Goal: Task Accomplishment & Management: Manage account settings

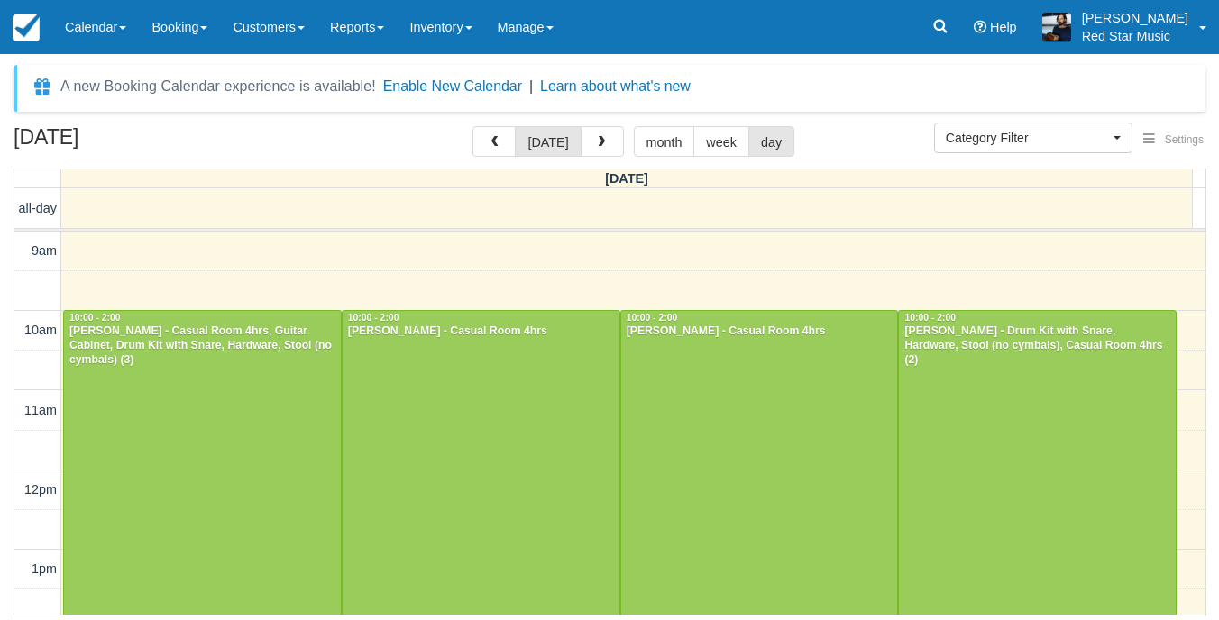
select select
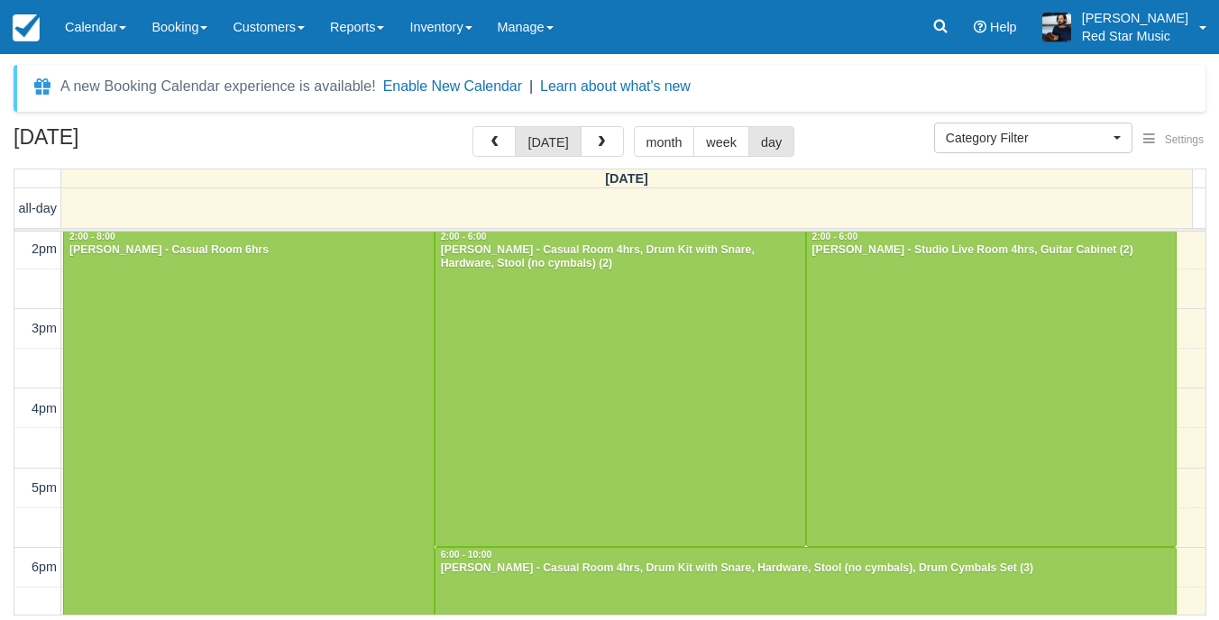
scroll to position [380, 0]
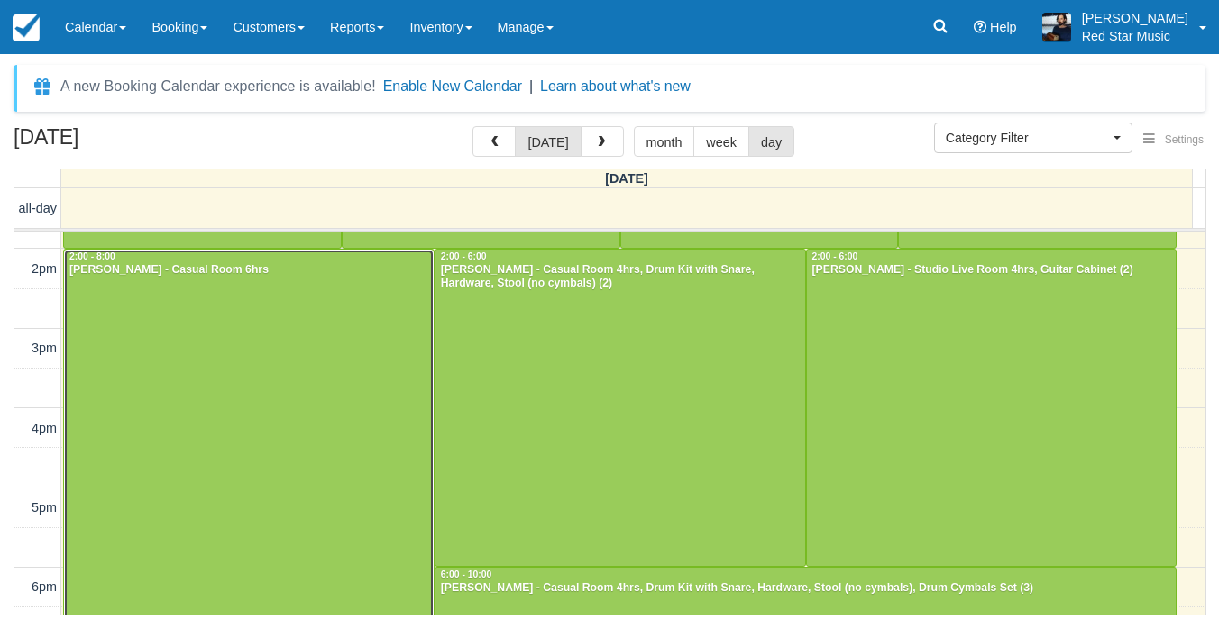
click at [255, 336] on div at bounding box center [249, 488] width 370 height 476
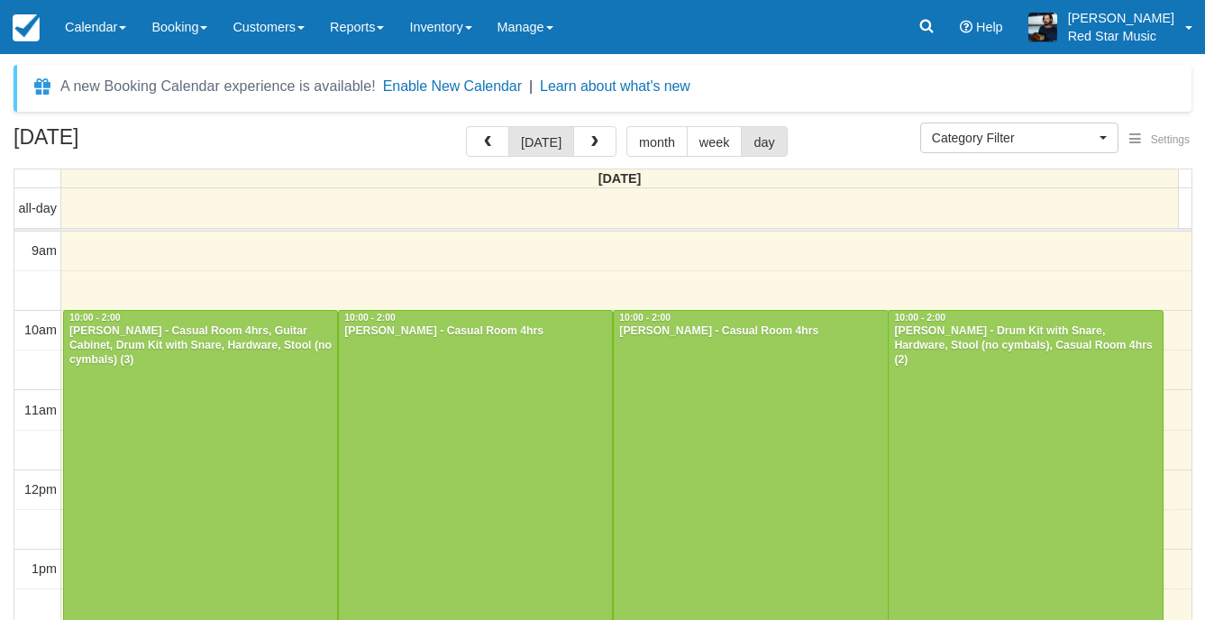
select select
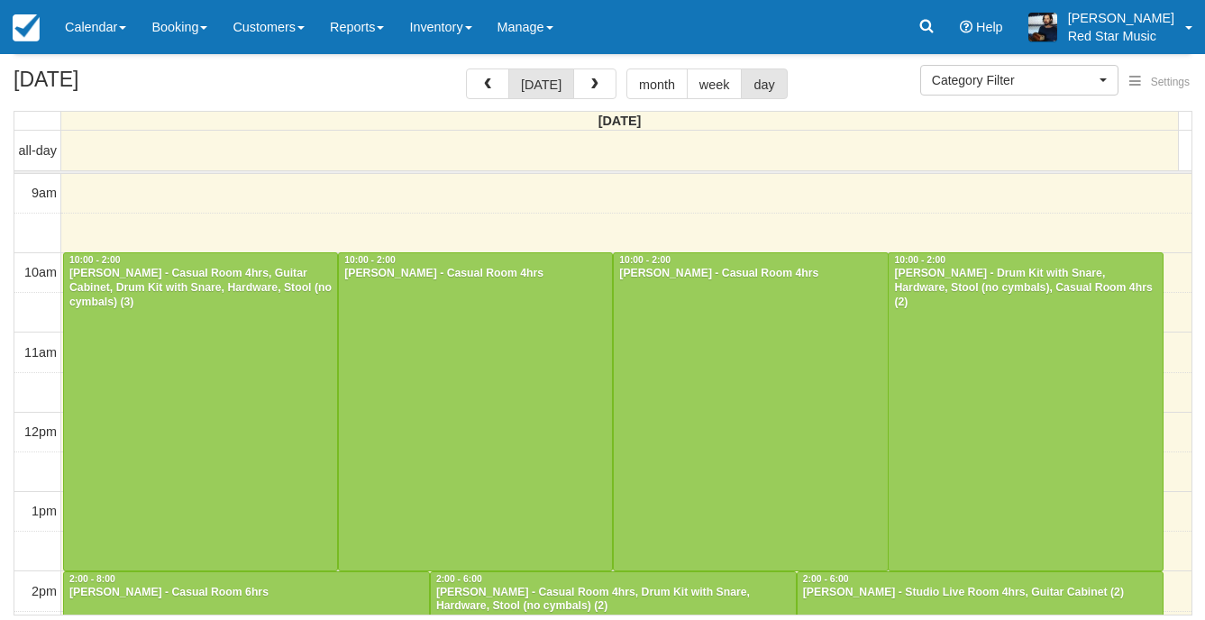
scroll to position [593, 0]
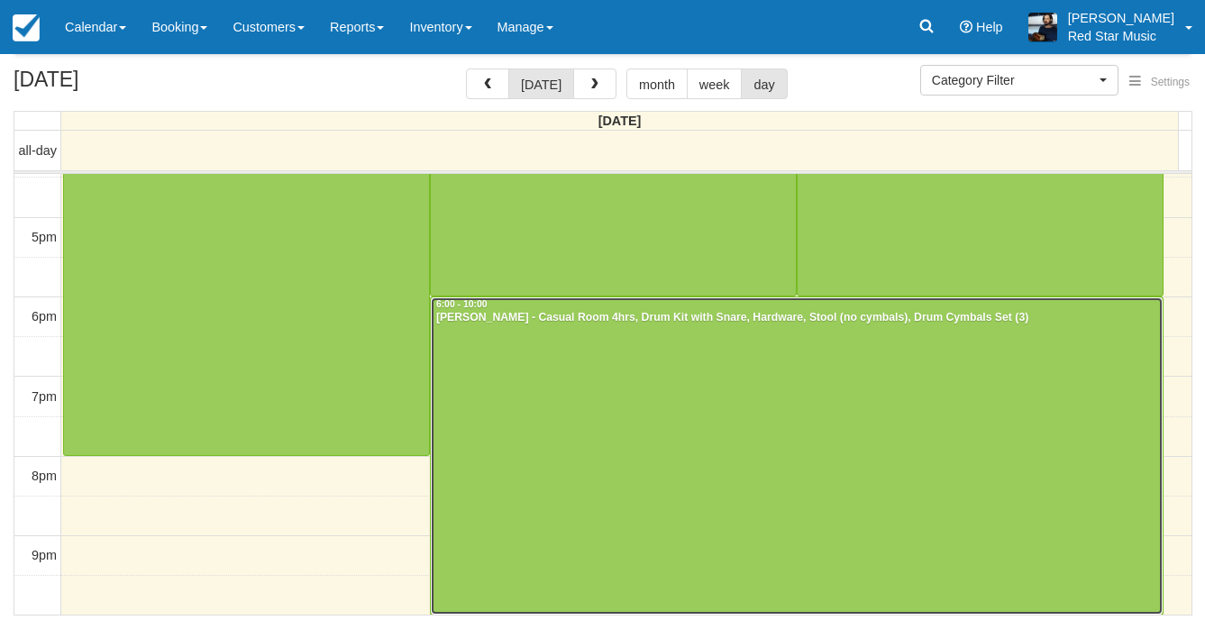
click at [752, 441] on div at bounding box center [797, 455] width 732 height 316
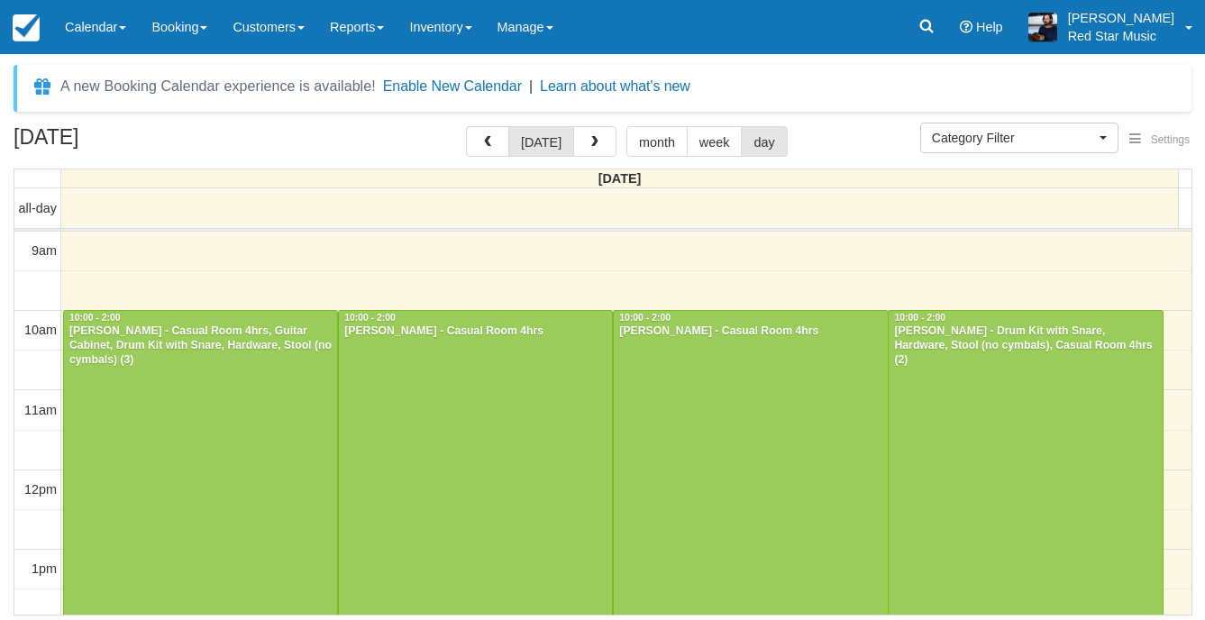
select select
click at [601, 137] on span "button" at bounding box center [601, 142] width 13 height 13
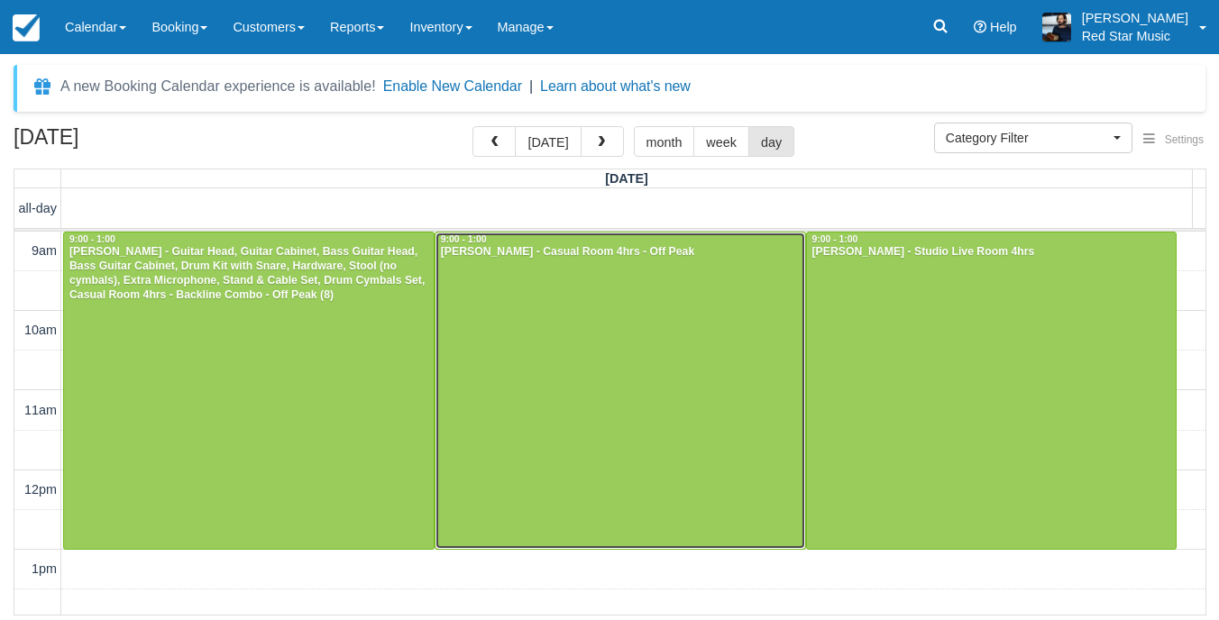
click at [604, 341] on div at bounding box center [620, 391] width 370 height 316
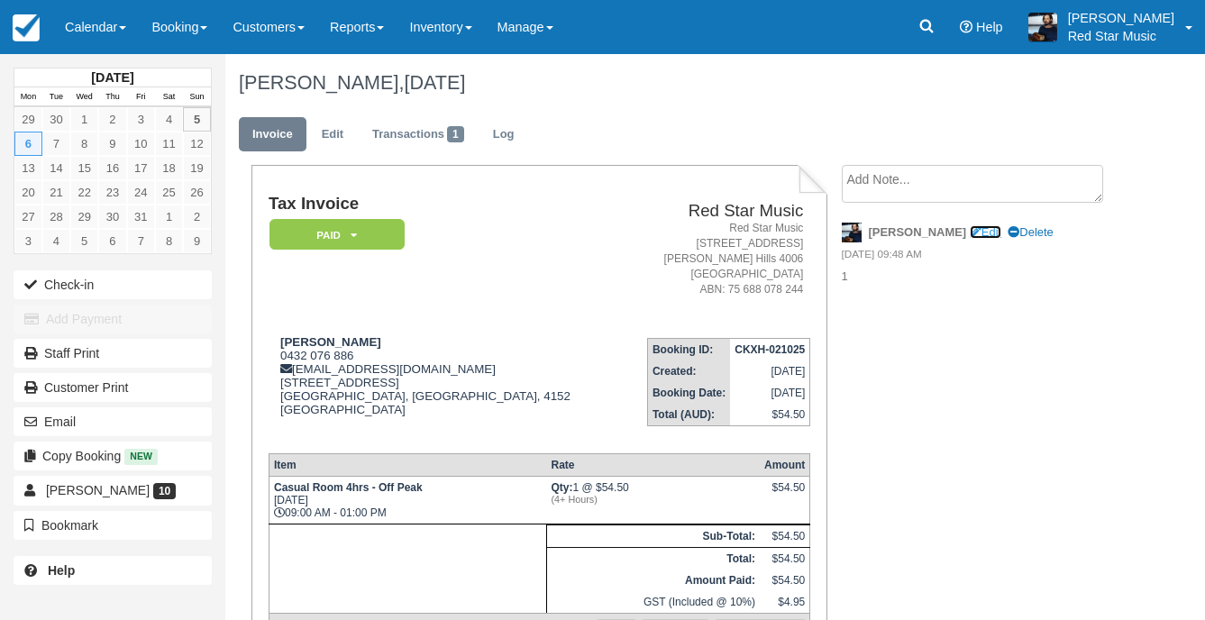
click at [970, 232] on link "Edit" at bounding box center [986, 232] width 32 height 14
type textarea "1"
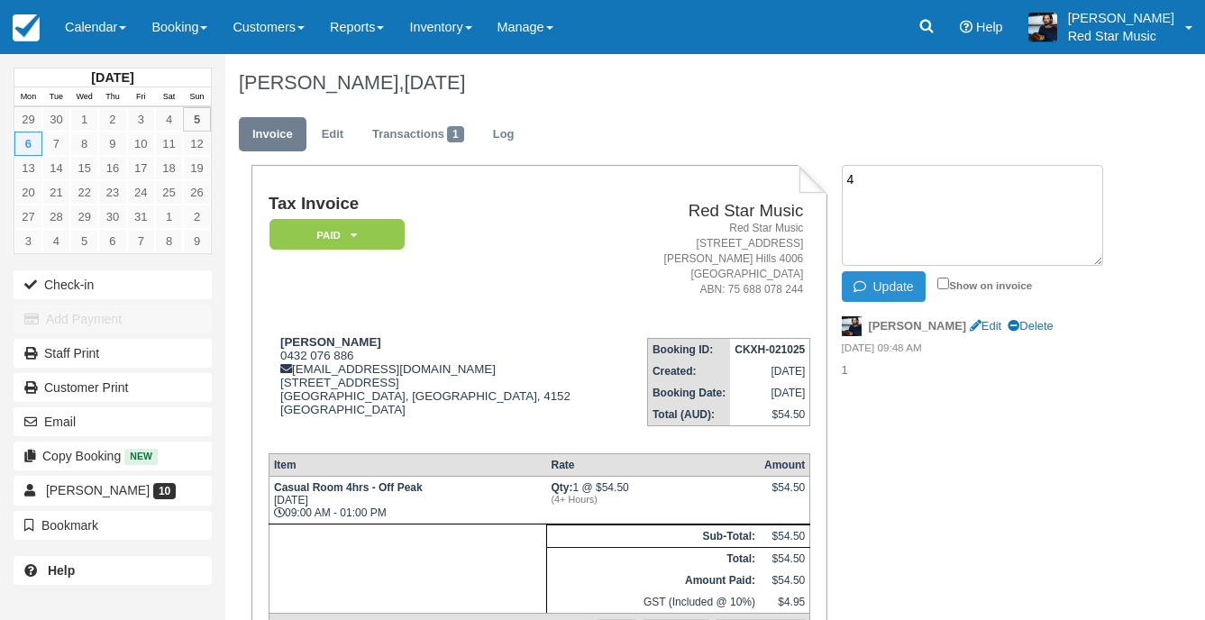
type textarea "4"
click at [892, 291] on button "Update" at bounding box center [884, 286] width 84 height 31
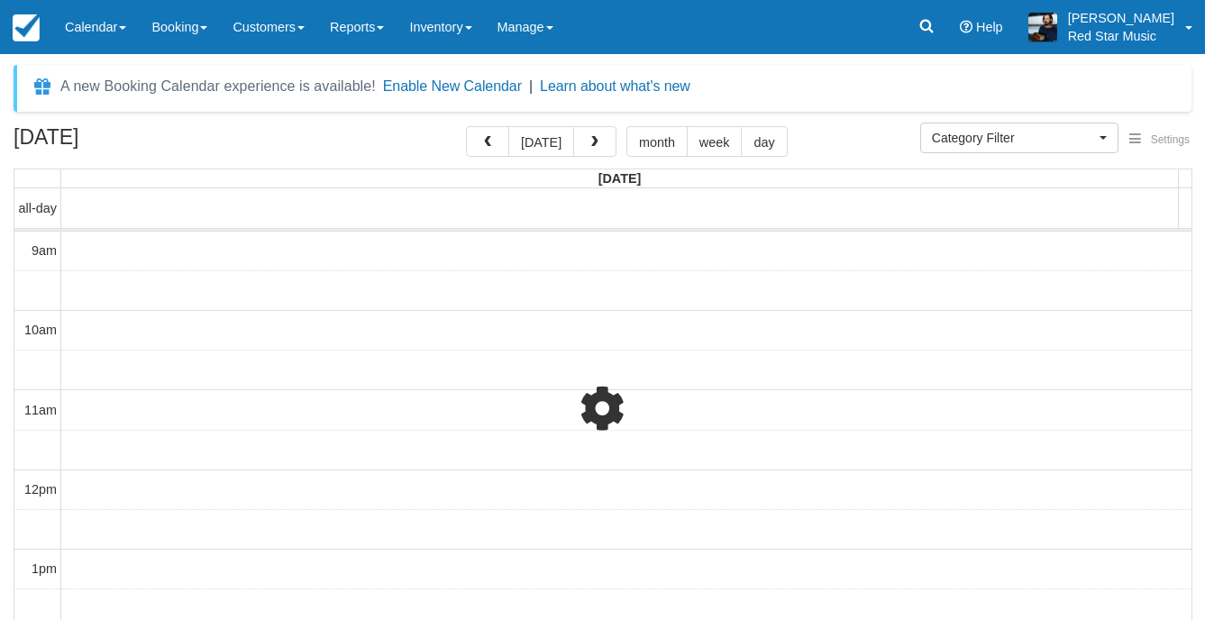
select select
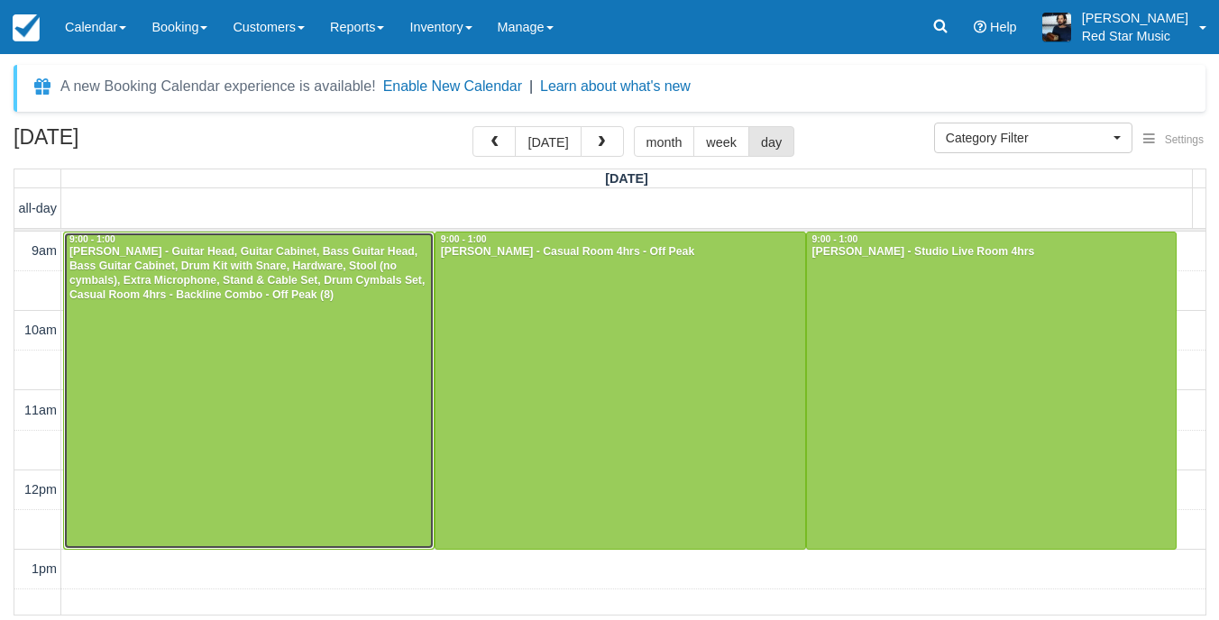
click at [315, 382] on div at bounding box center [249, 391] width 370 height 316
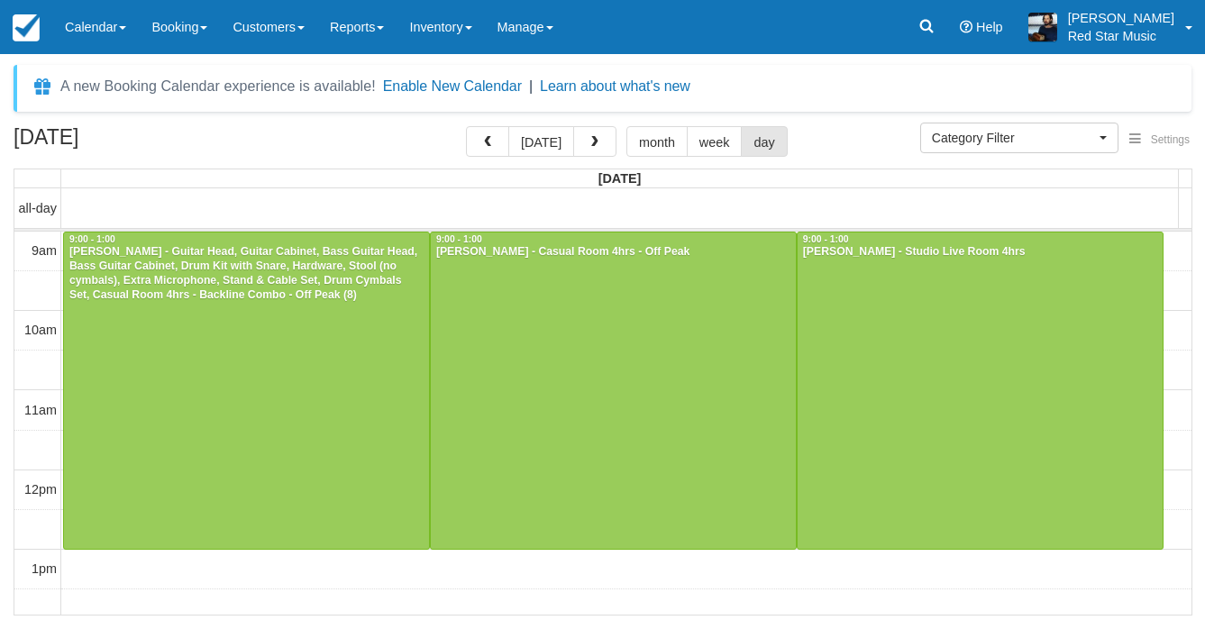
select select
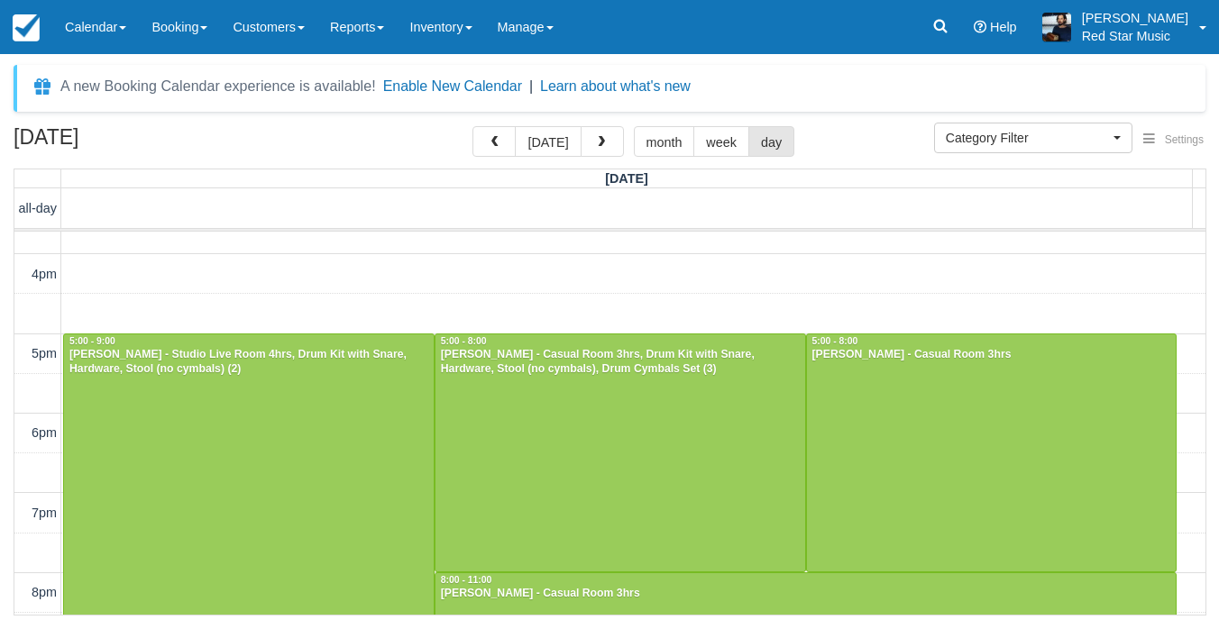
scroll to position [631, 0]
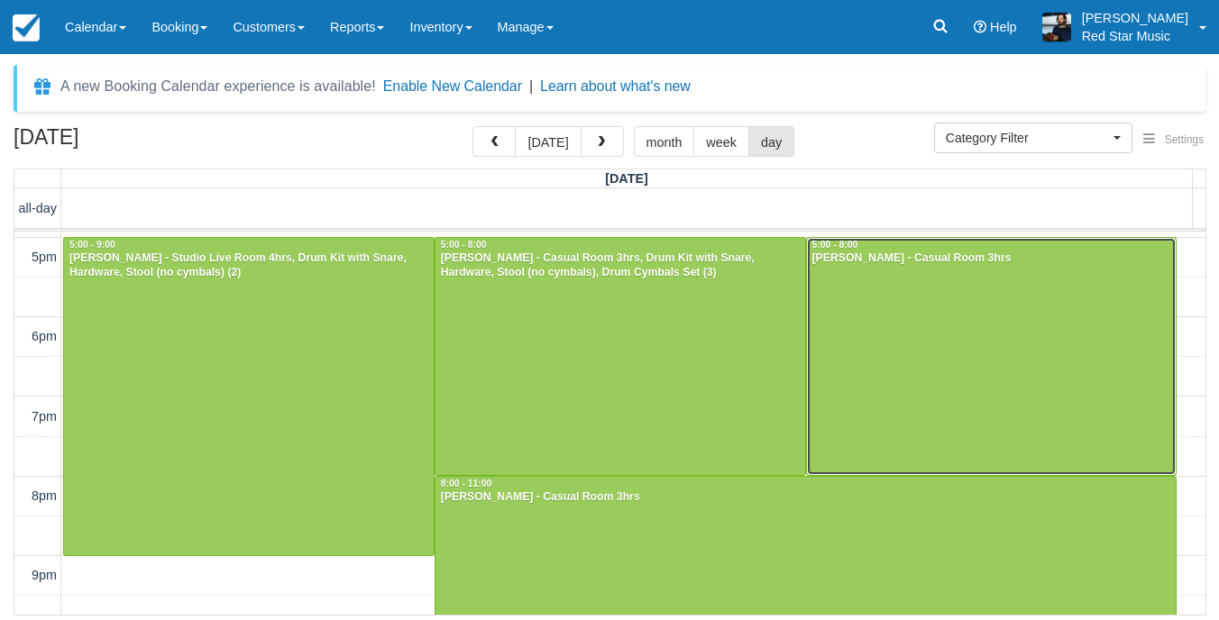
click at [917, 393] on div at bounding box center [992, 356] width 370 height 237
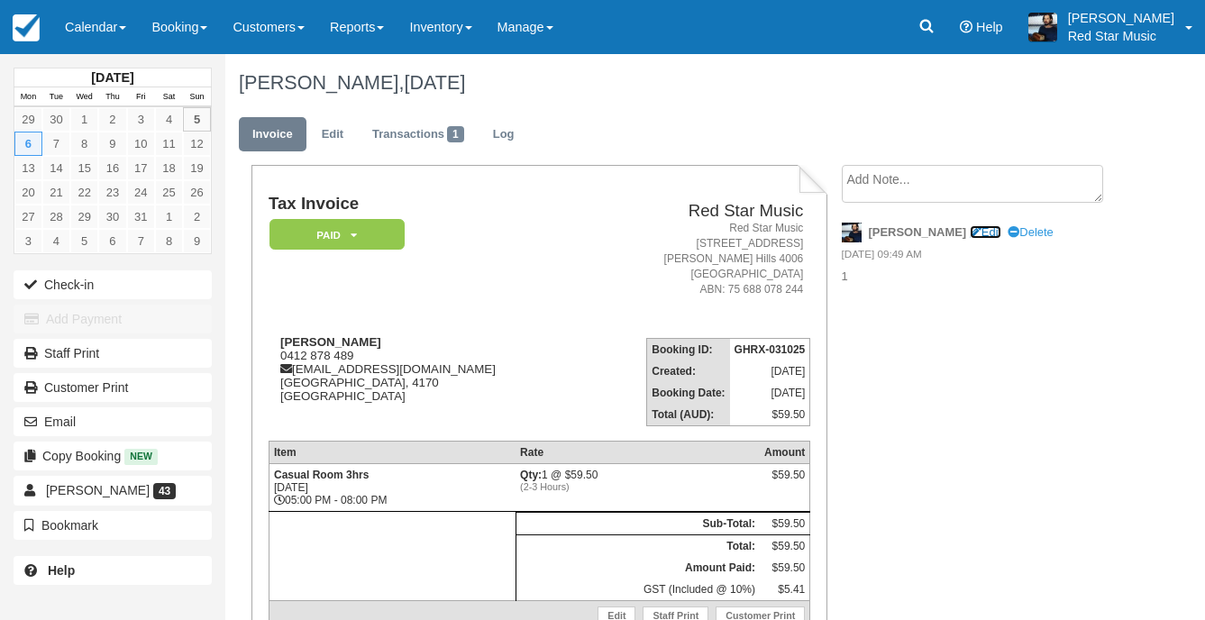
click at [970, 232] on link "Edit" at bounding box center [986, 232] width 32 height 14
type textarea "1"
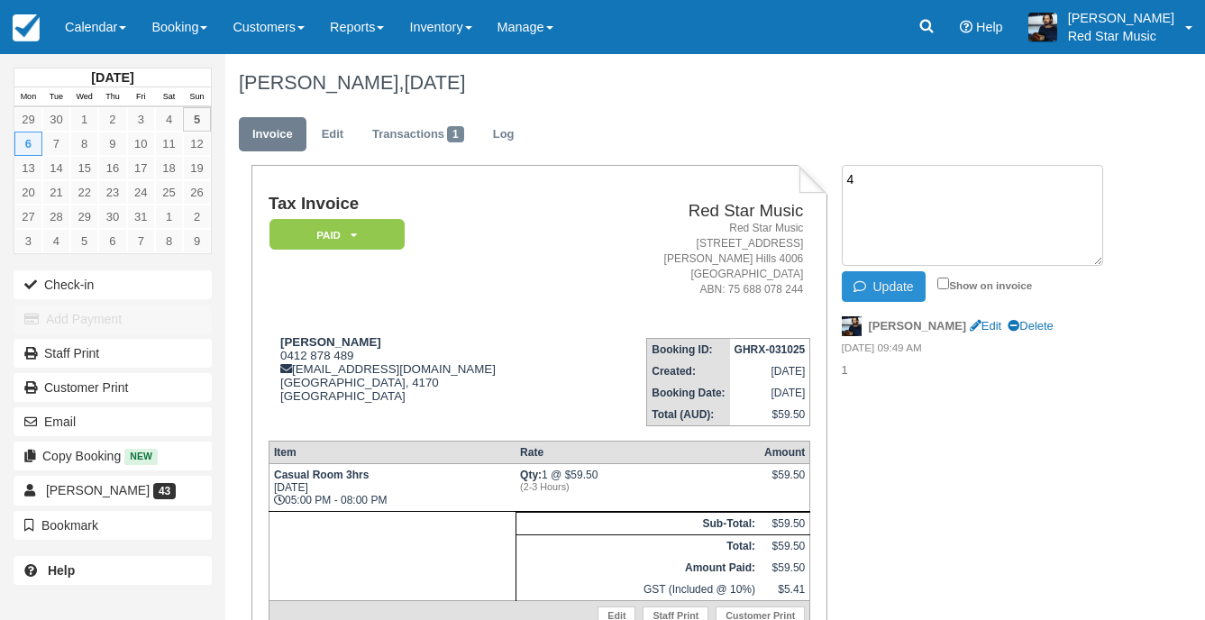
type textarea "4"
click at [882, 280] on button "Update" at bounding box center [884, 286] width 84 height 31
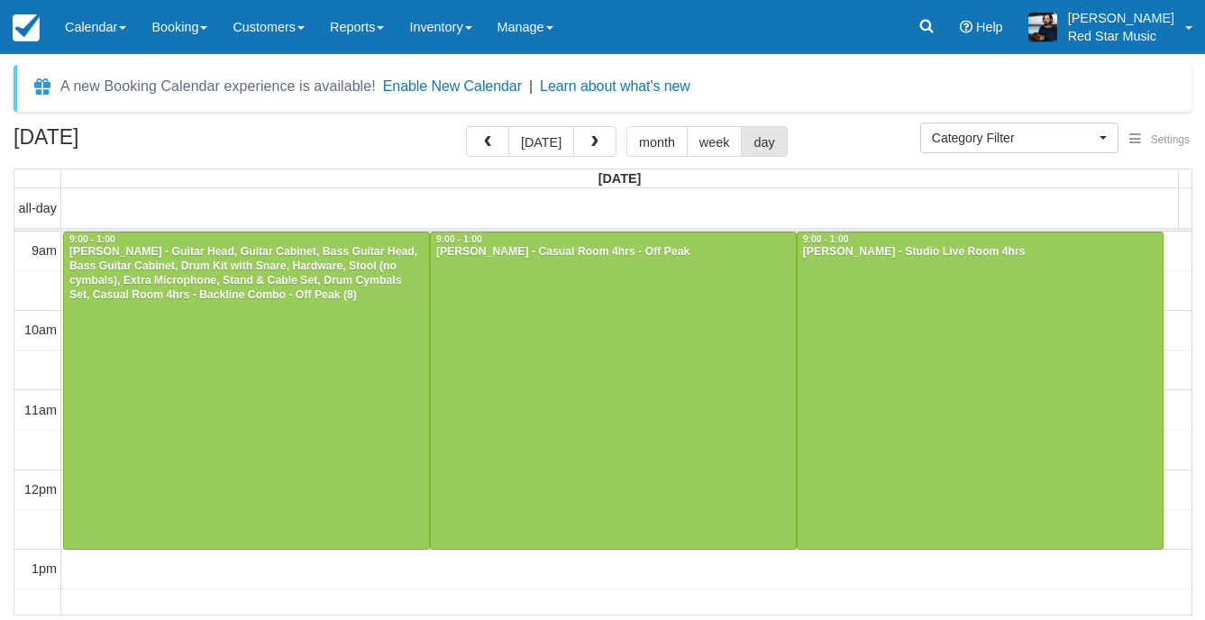
select select
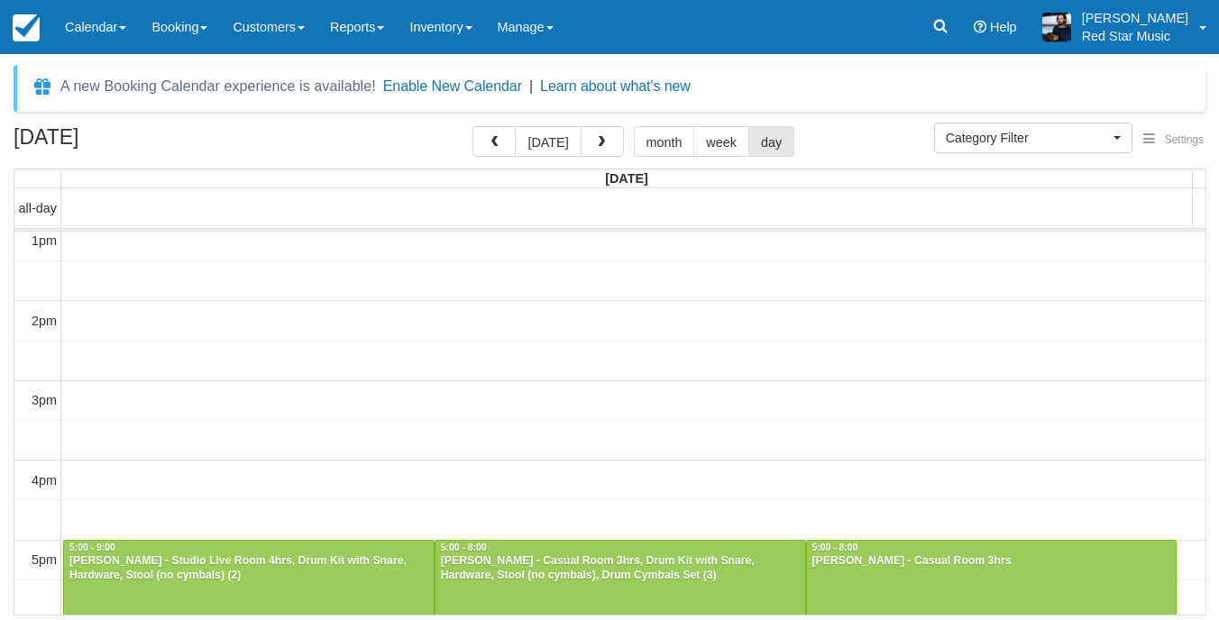
scroll to position [646, 0]
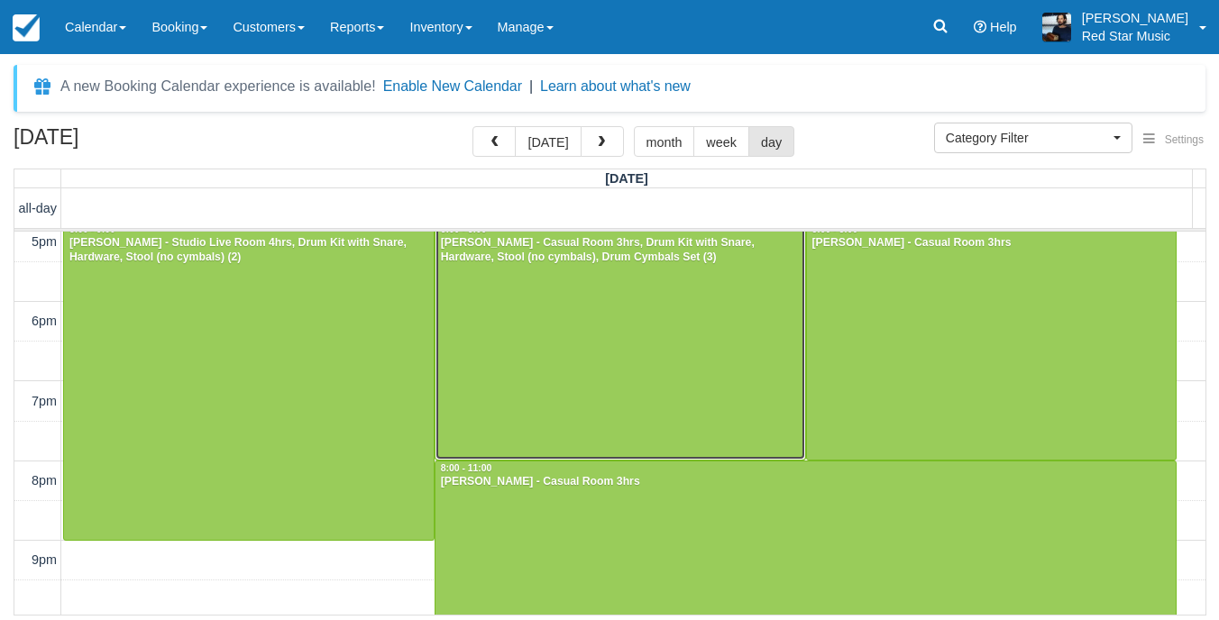
click at [708, 361] on div at bounding box center [620, 341] width 370 height 237
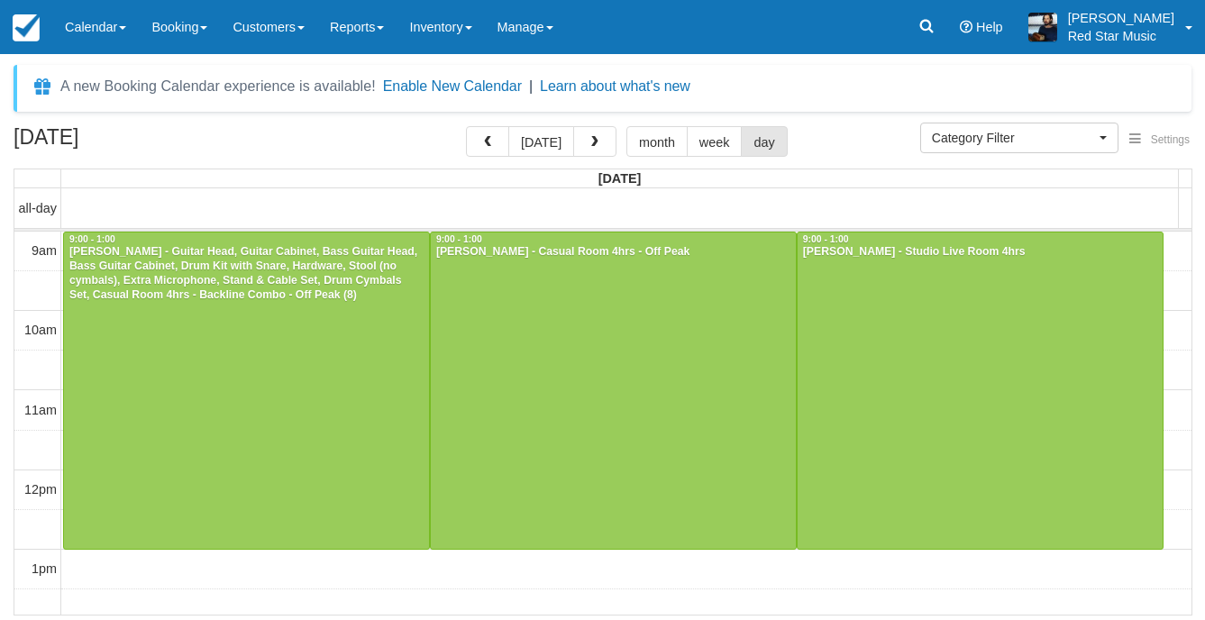
select select
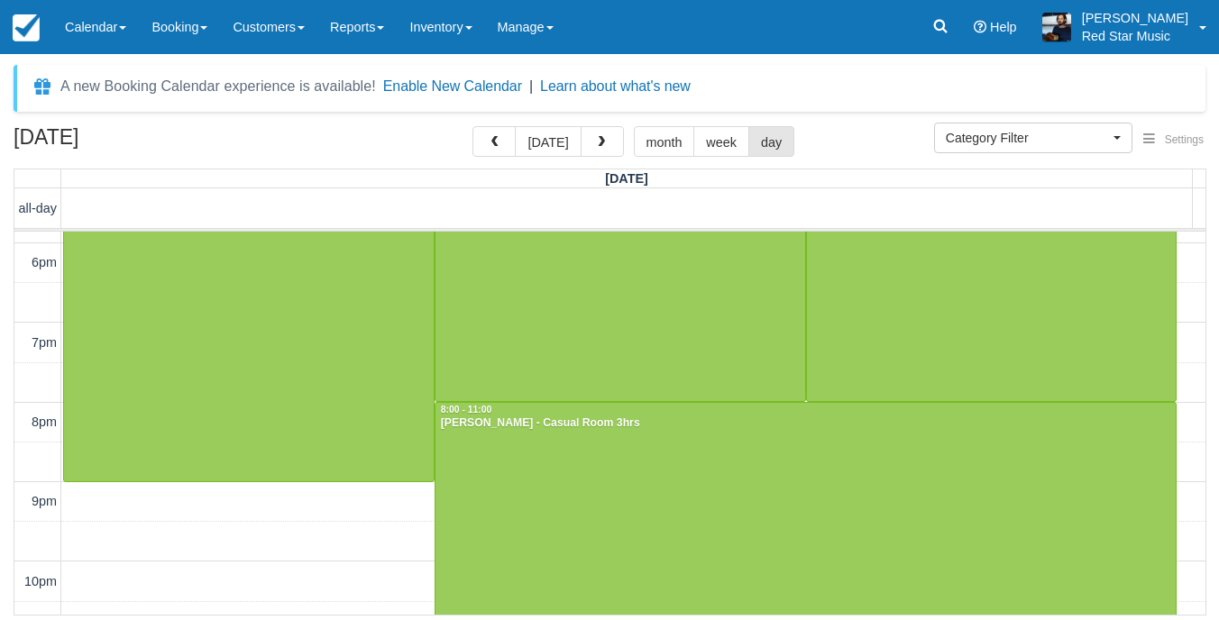
scroll to position [731, 0]
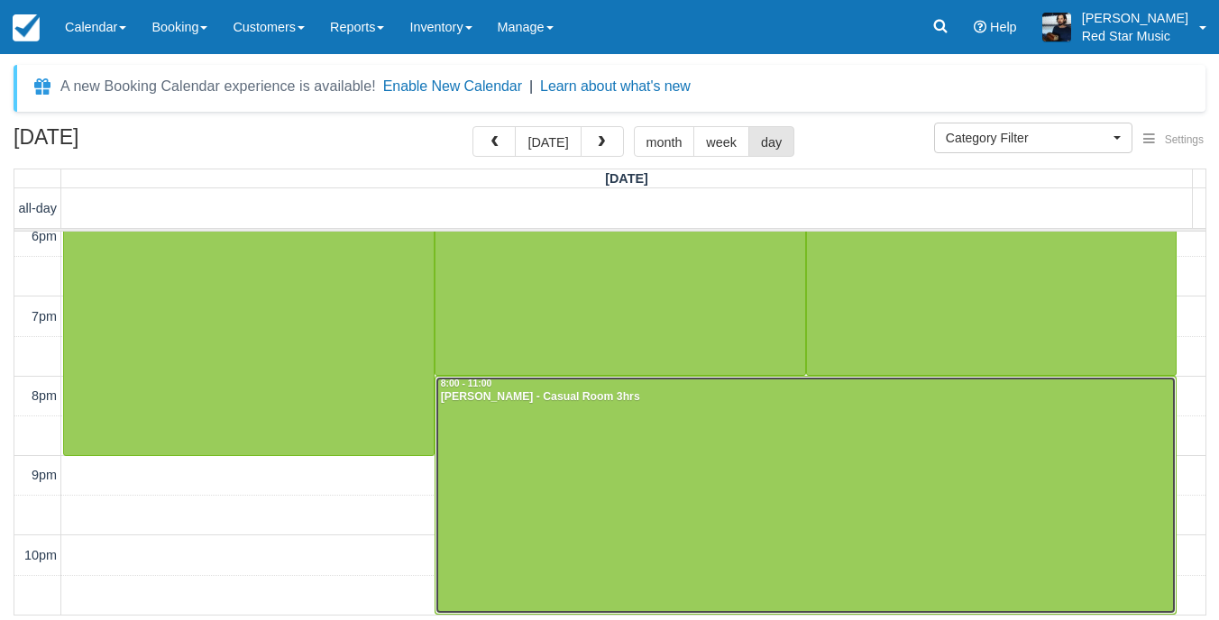
click at [619, 429] on div at bounding box center [805, 495] width 741 height 237
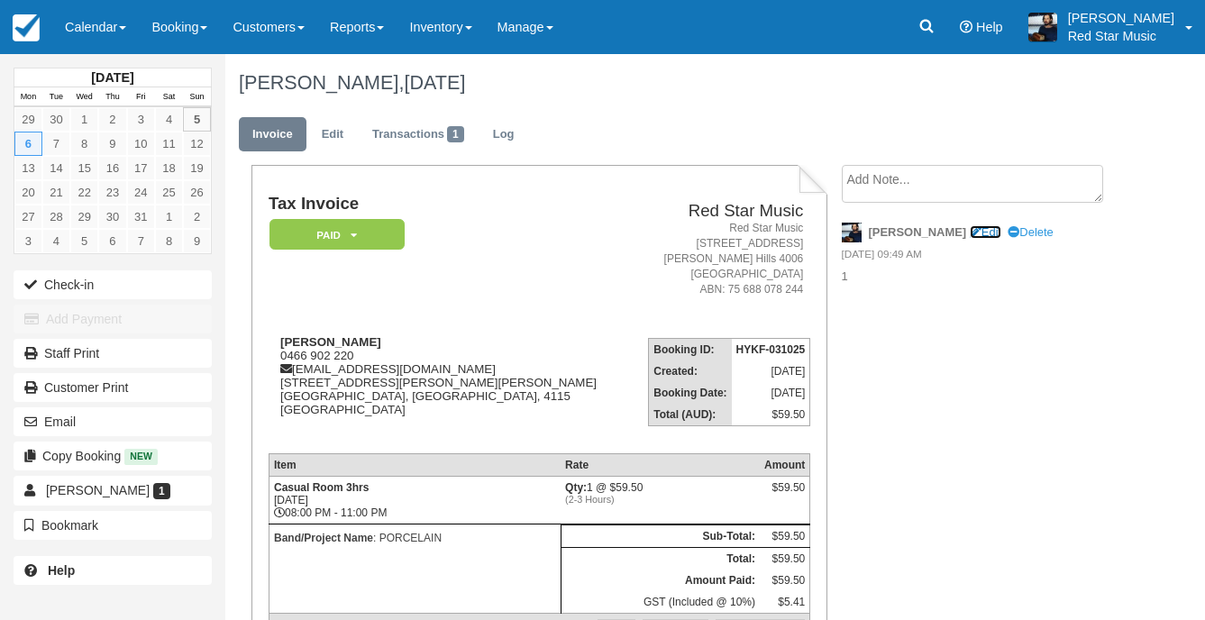
click at [970, 233] on link "Edit" at bounding box center [986, 232] width 32 height 14
type textarea "1"
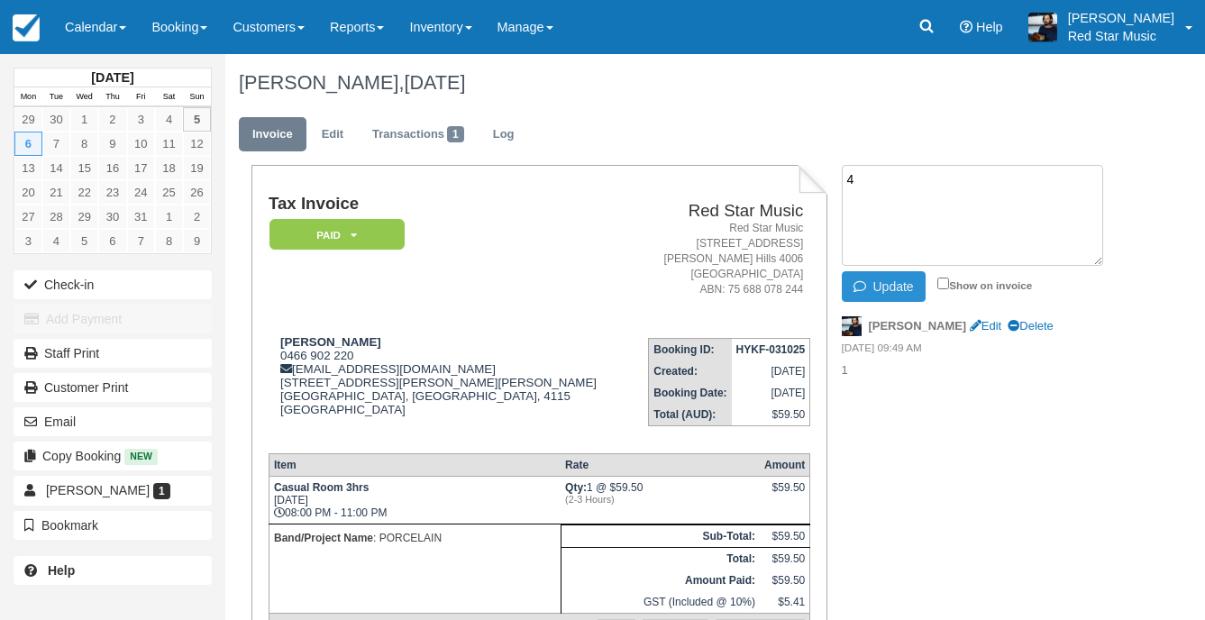
type textarea "4"
click at [886, 282] on button "Update" at bounding box center [884, 286] width 84 height 31
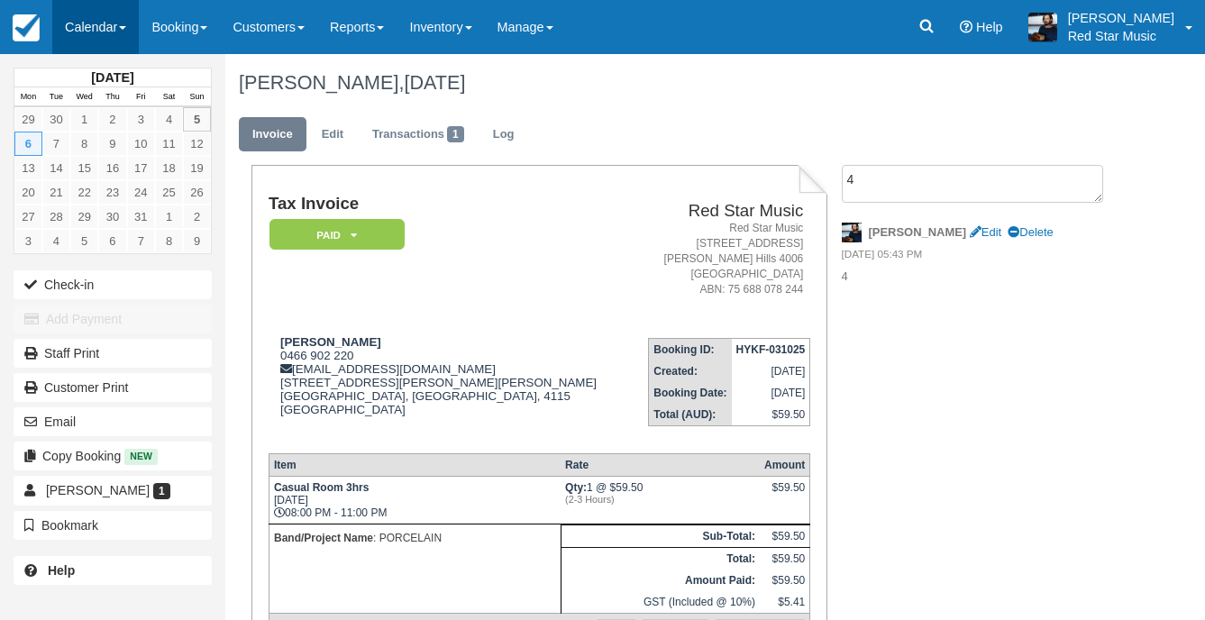
drag, startPoint x: 66, startPoint y: 18, endPoint x: 72, endPoint y: 29, distance: 12.5
click at [66, 18] on link "Calendar" at bounding box center [95, 27] width 87 height 54
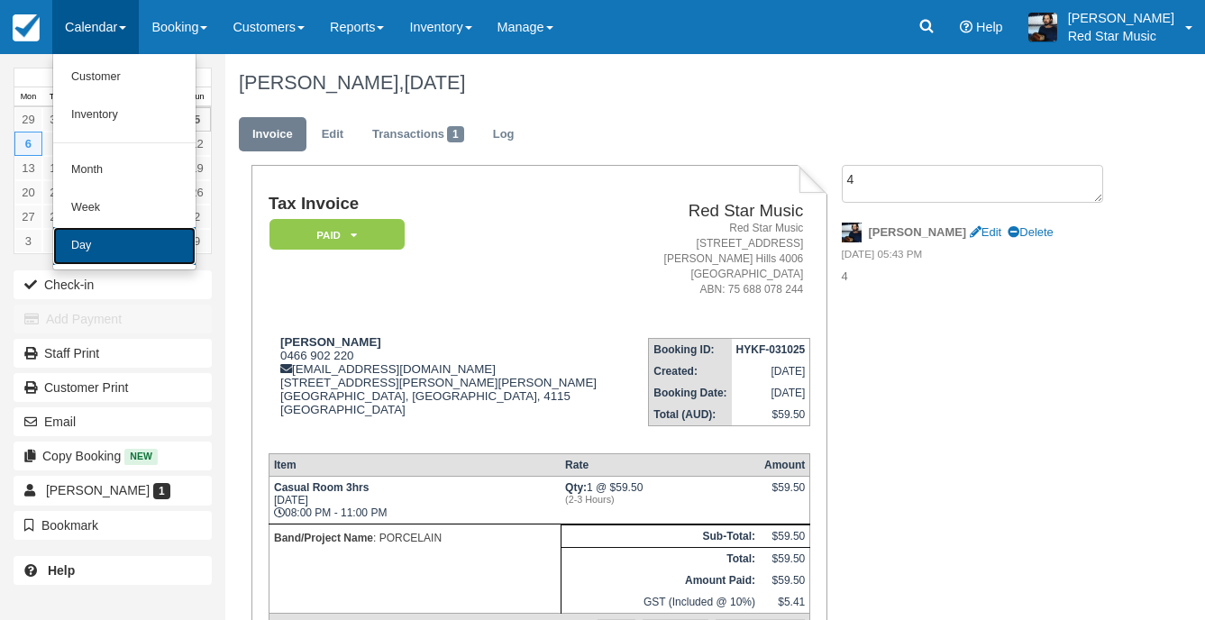
click at [131, 246] on link "Day" at bounding box center [124, 246] width 142 height 38
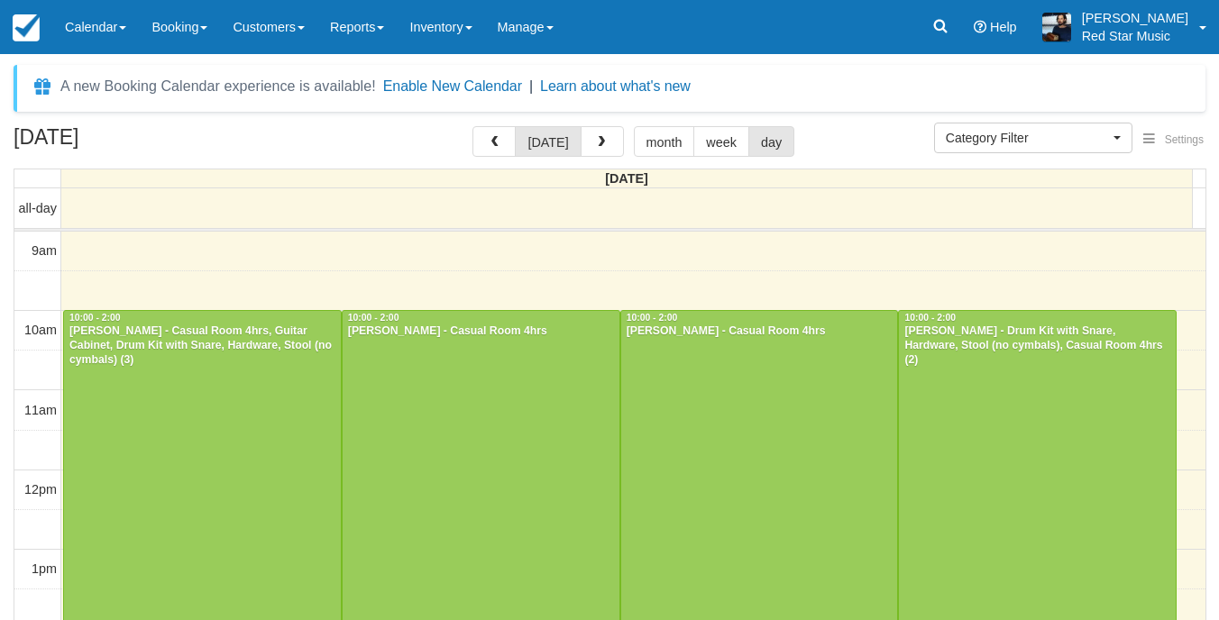
select select
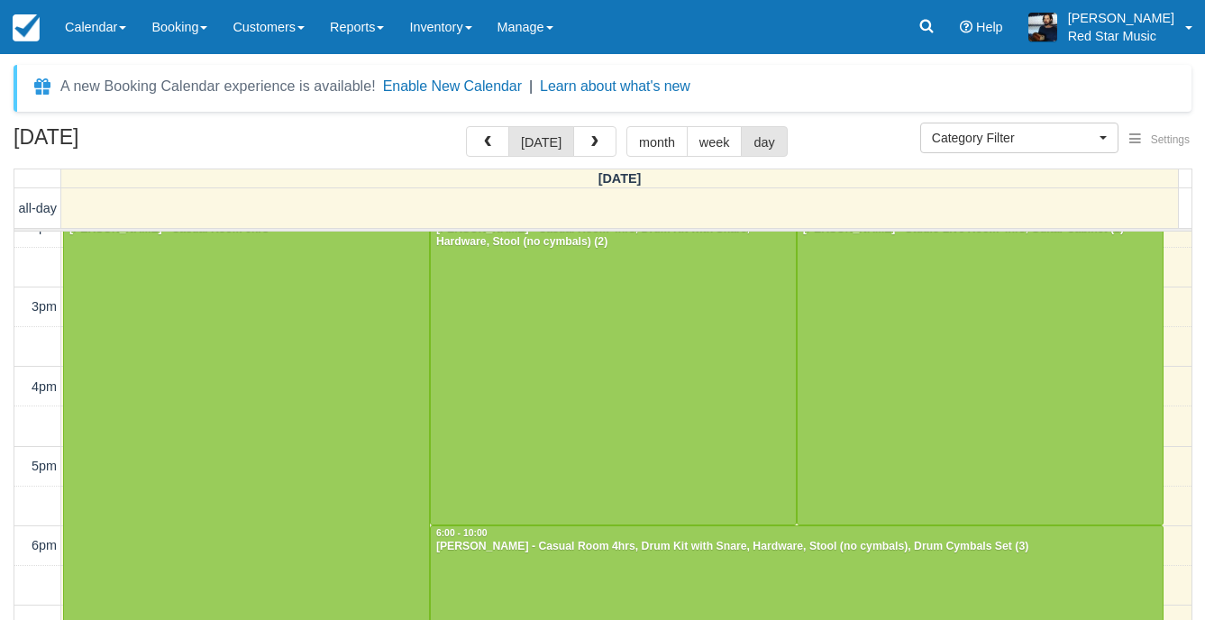
scroll to position [332, 0]
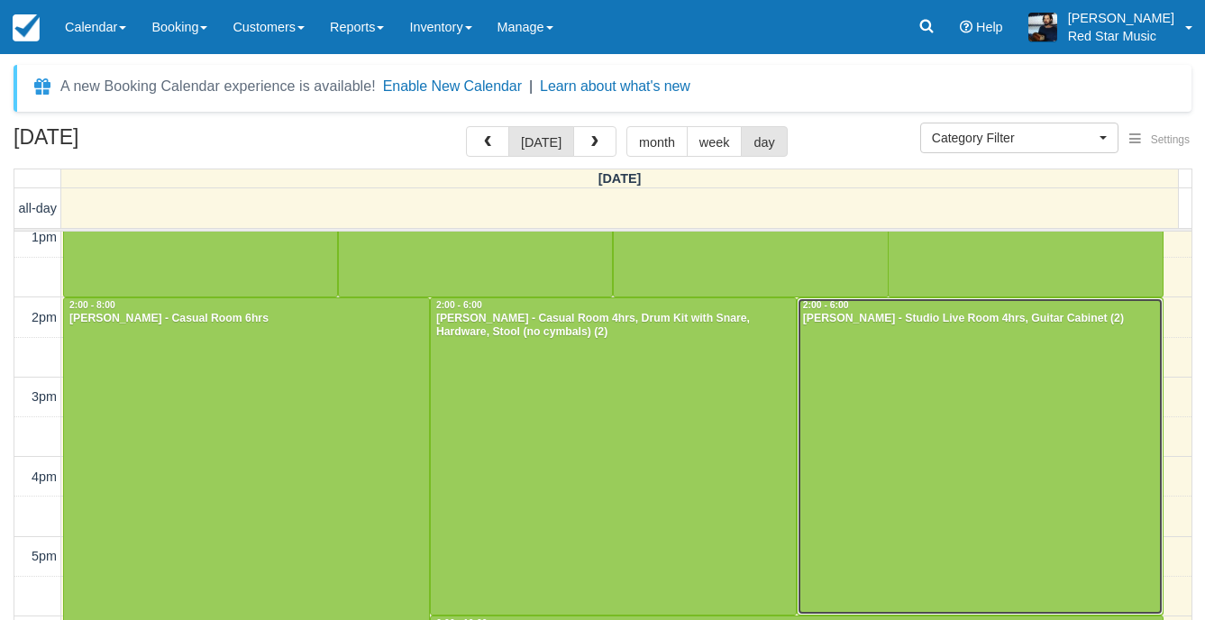
click at [983, 436] on div at bounding box center [980, 456] width 365 height 317
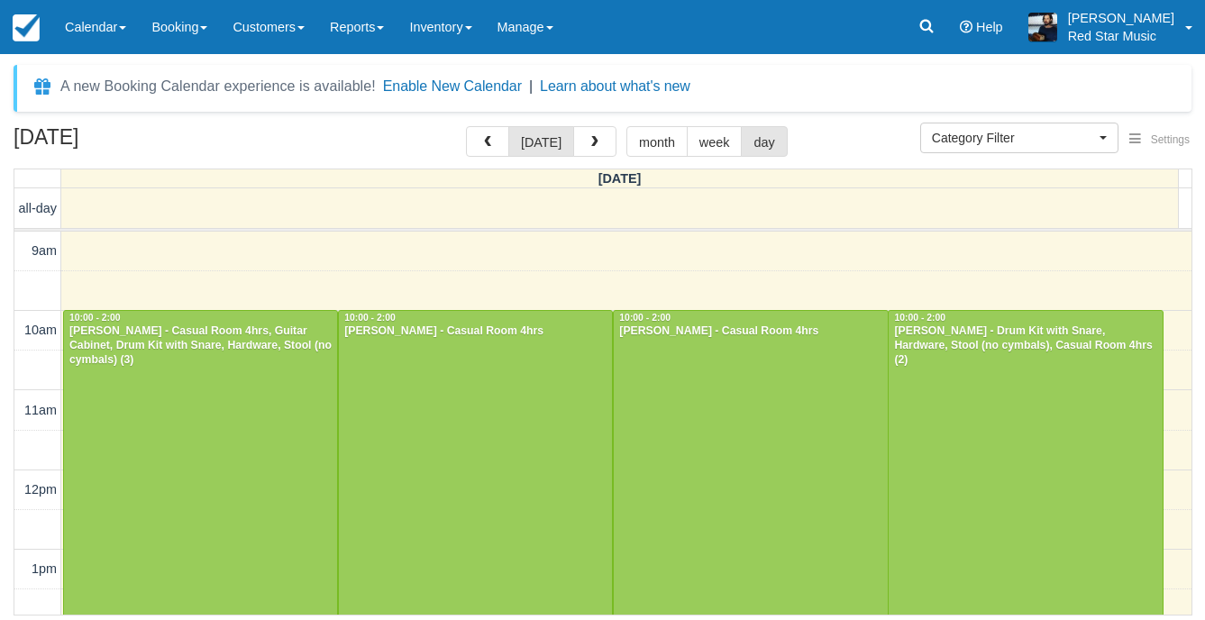
select select
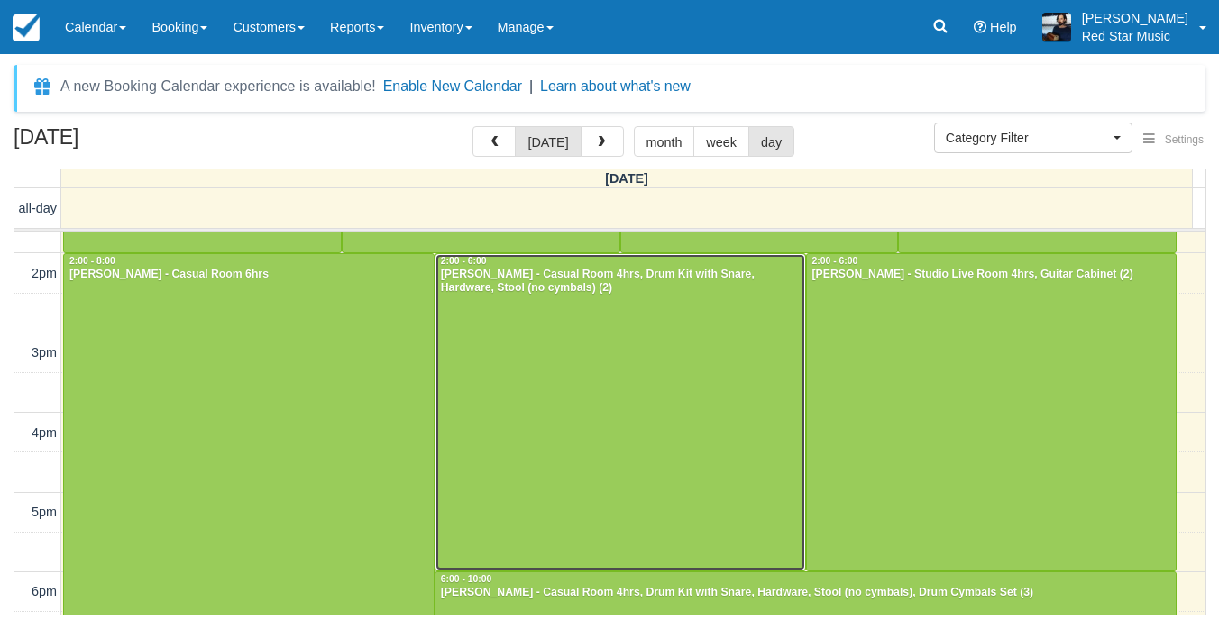
drag, startPoint x: 0, startPoint y: 0, endPoint x: 669, endPoint y: 316, distance: 739.9
click at [669, 316] on div at bounding box center [620, 412] width 370 height 317
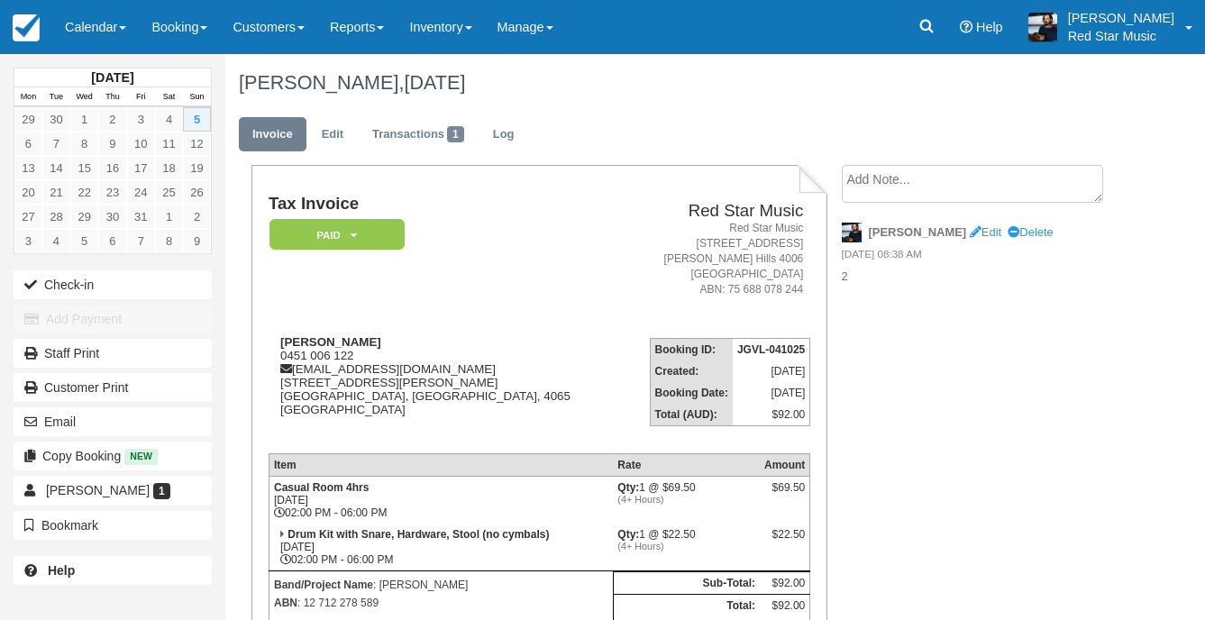
scroll to position [90, 0]
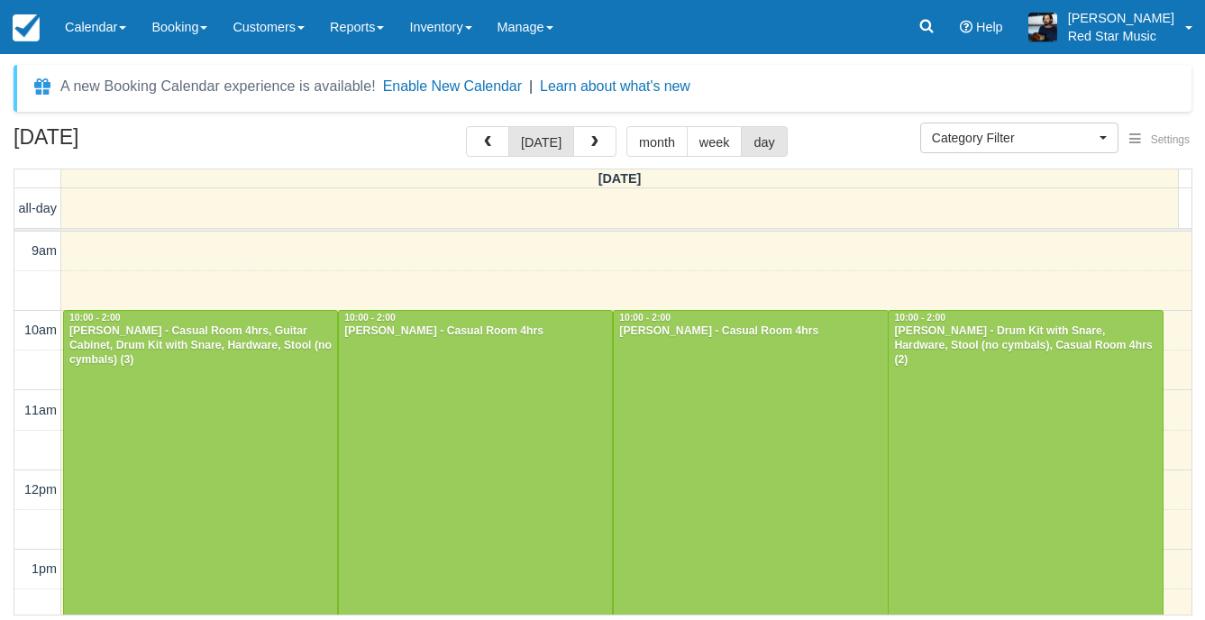
select select
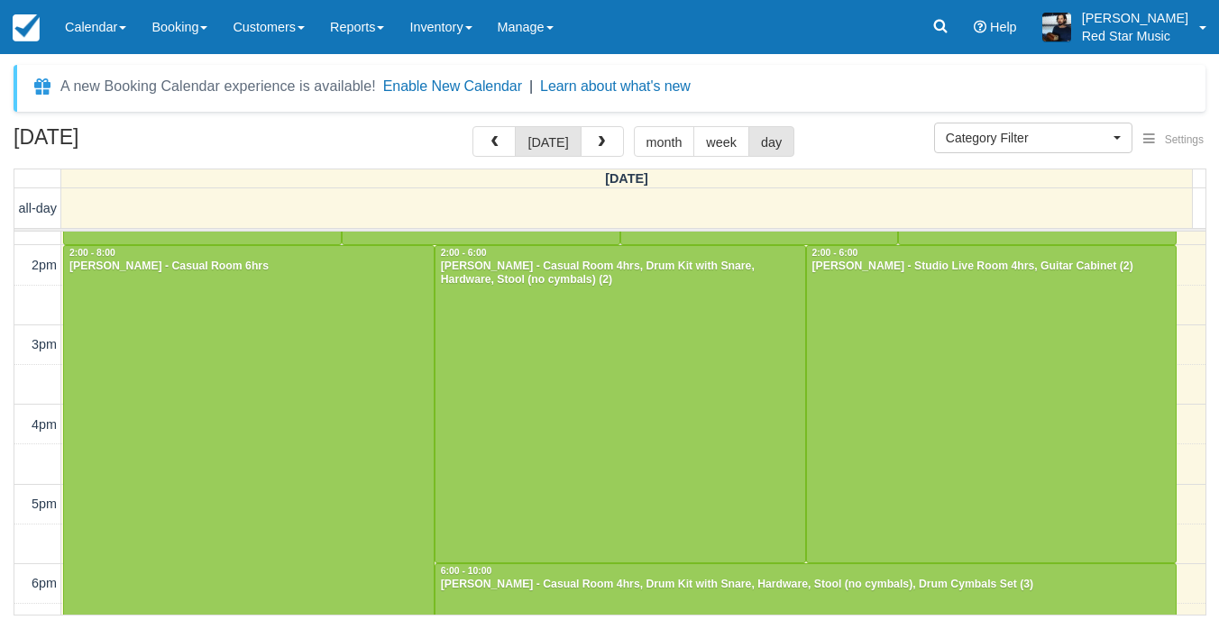
scroll to position [380, 0]
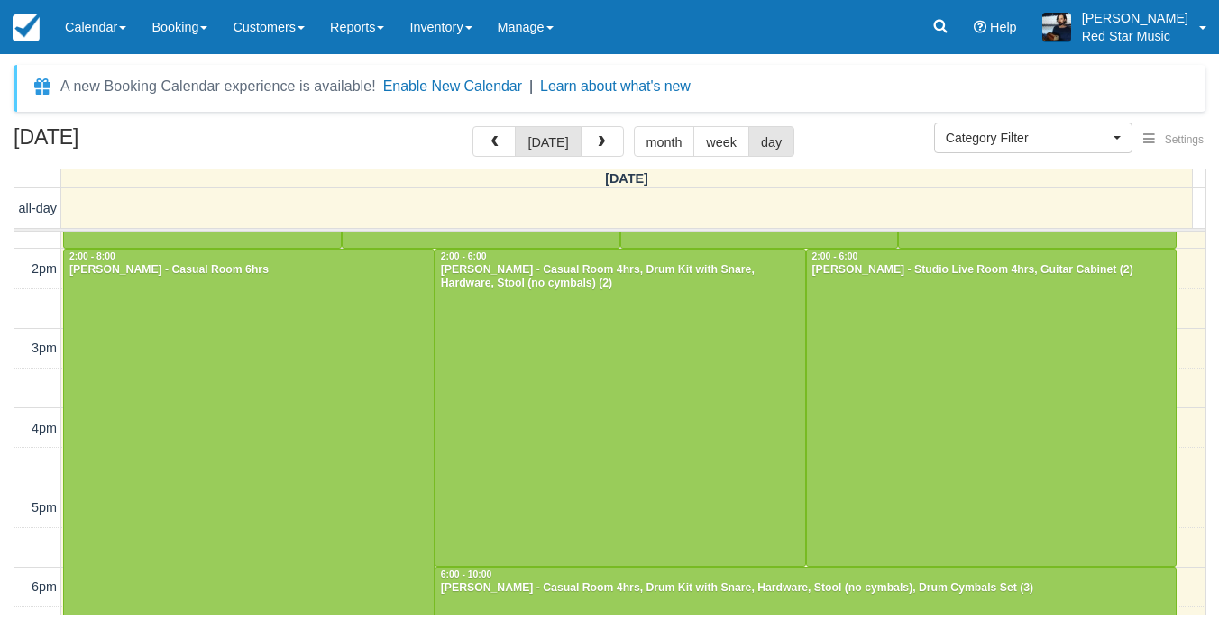
drag, startPoint x: 597, startPoint y: 147, endPoint x: 597, endPoint y: 163, distance: 16.2
click at [597, 147] on span "button" at bounding box center [601, 142] width 13 height 13
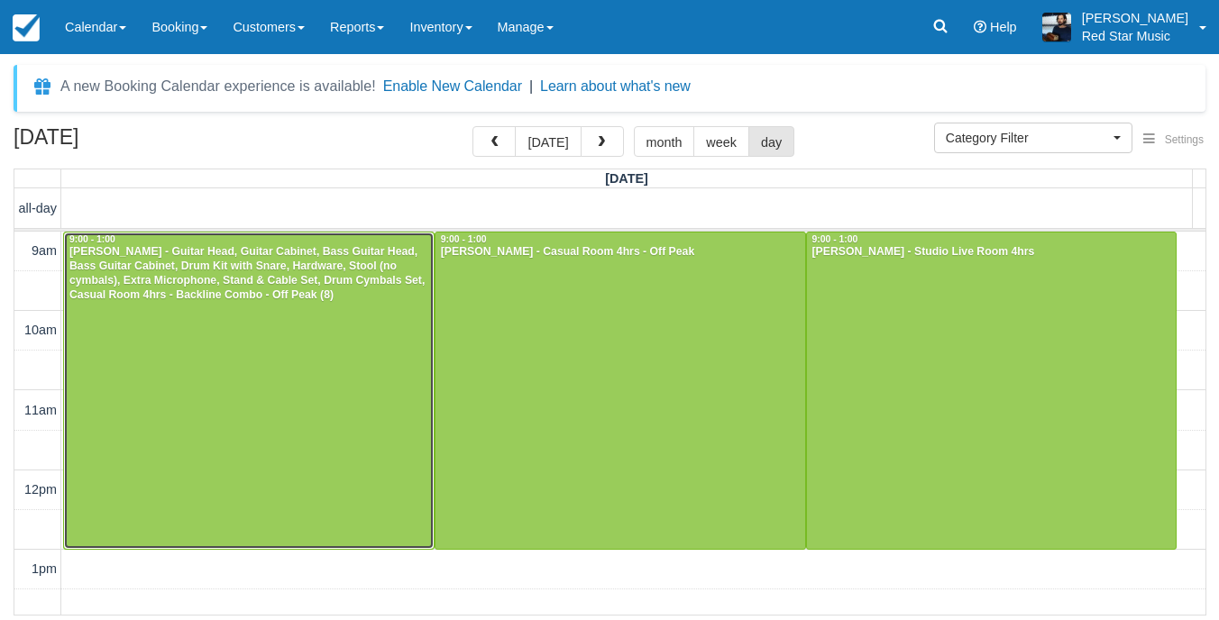
click at [314, 346] on div at bounding box center [249, 391] width 370 height 316
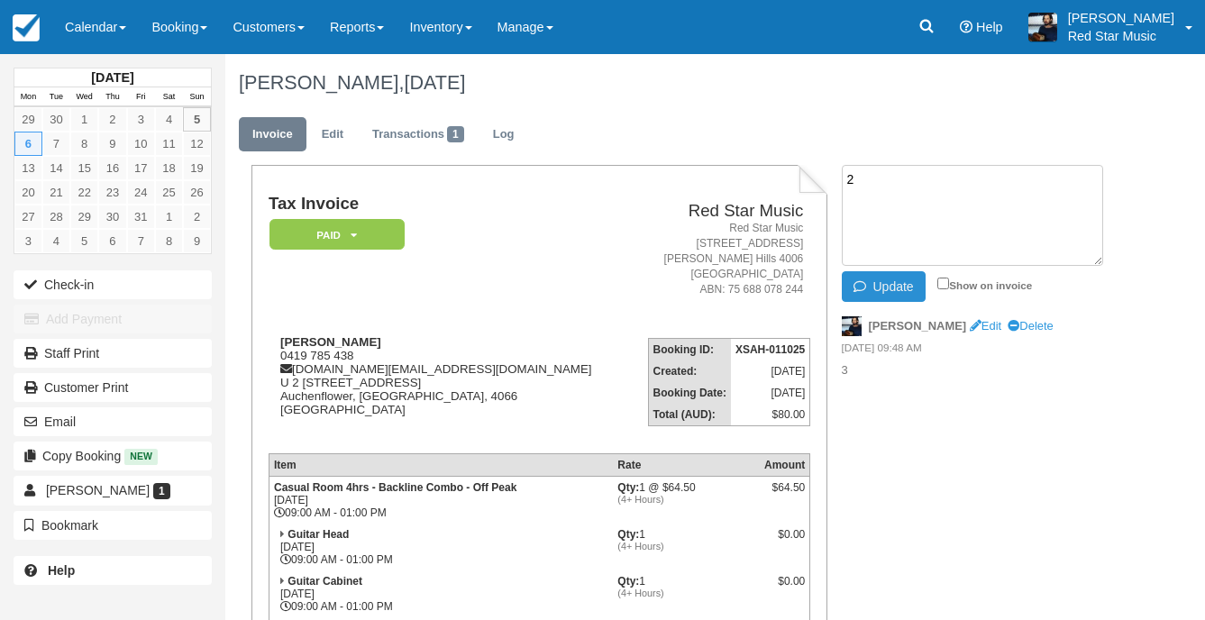
type textarea "2"
click at [857, 297] on button "Update" at bounding box center [884, 286] width 84 height 31
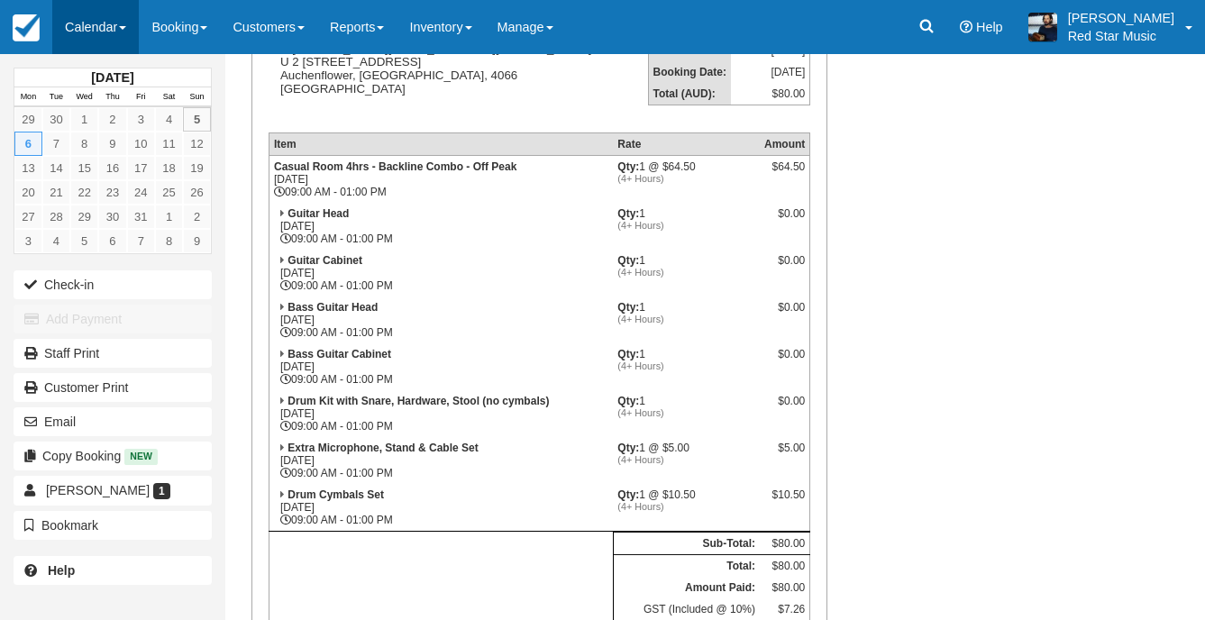
scroll to position [270, 0]
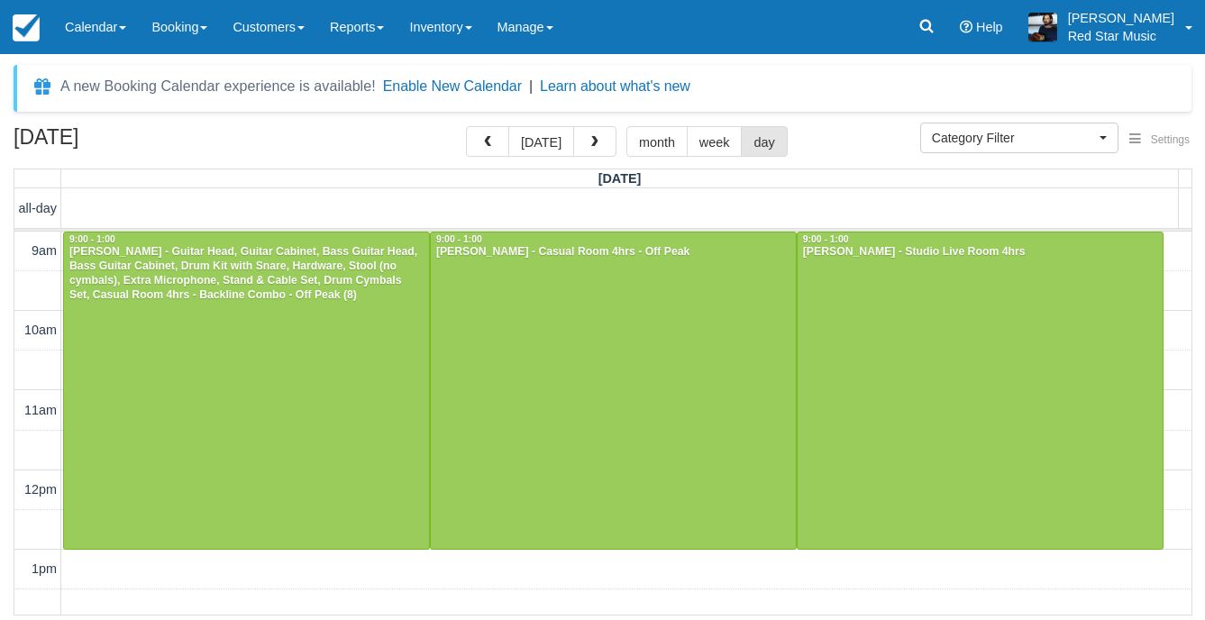
select select
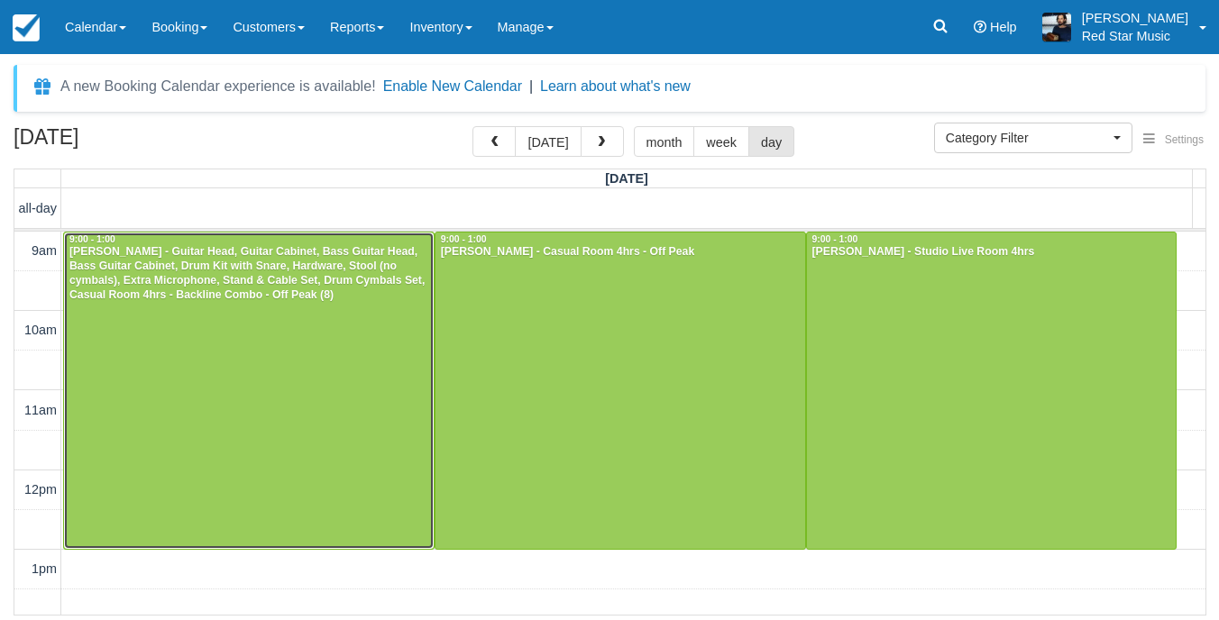
click at [276, 375] on div at bounding box center [249, 391] width 370 height 316
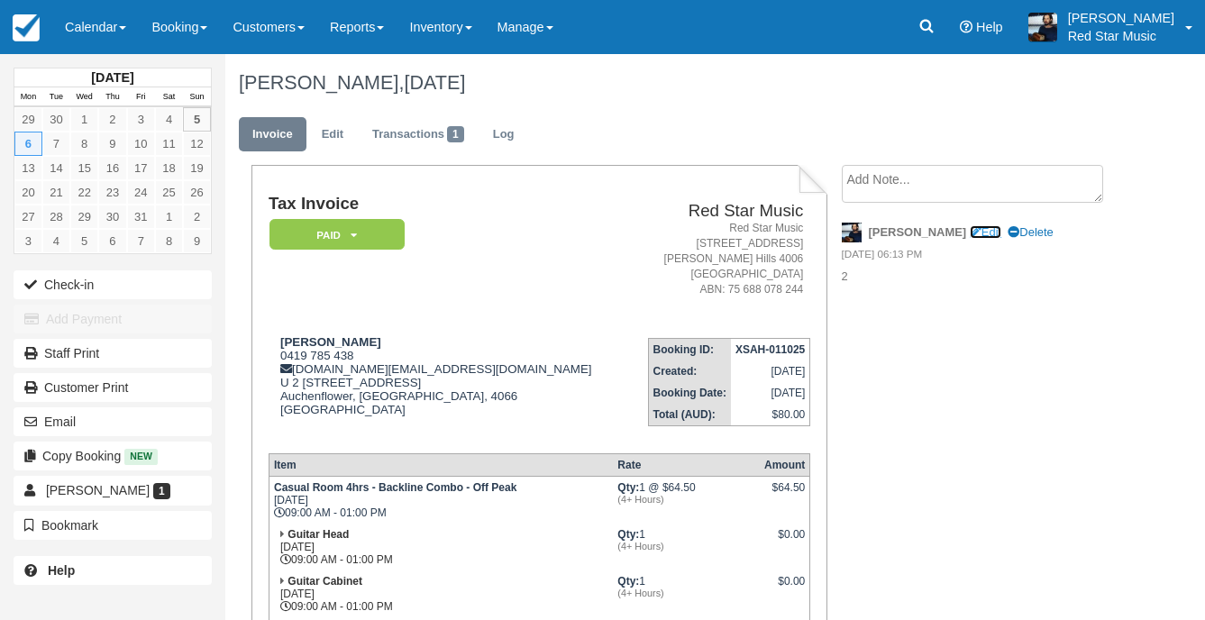
click at [970, 228] on link "Edit" at bounding box center [986, 232] width 32 height 14
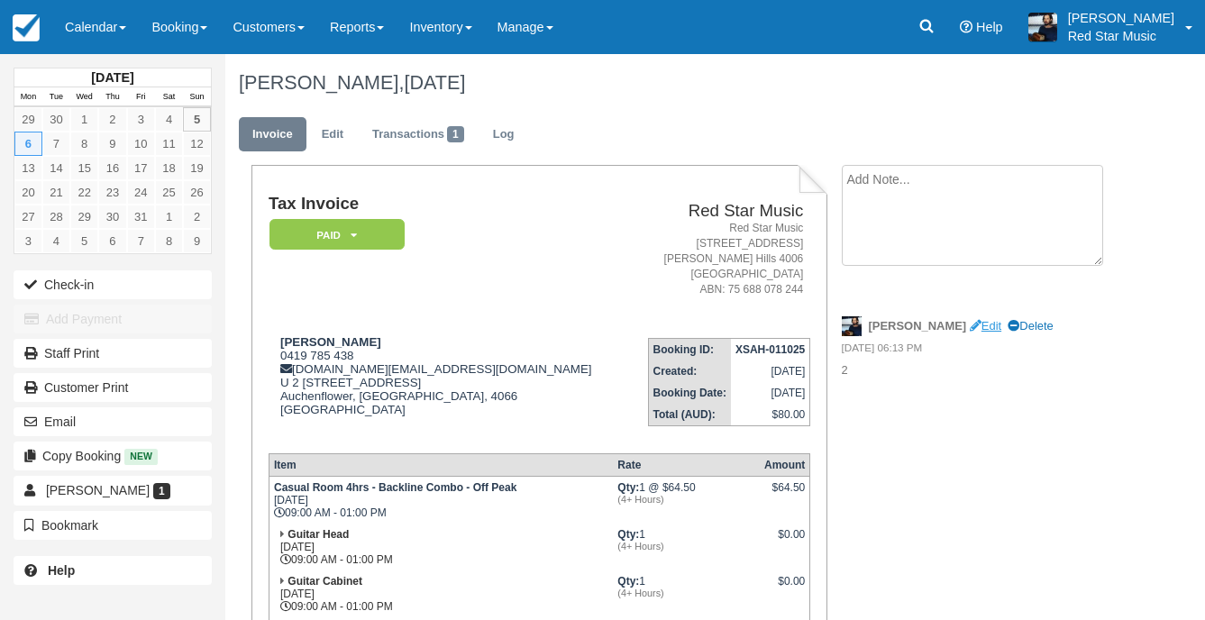
type textarea "2"
type textarea "3"
click at [899, 291] on button "Update" at bounding box center [884, 286] width 84 height 31
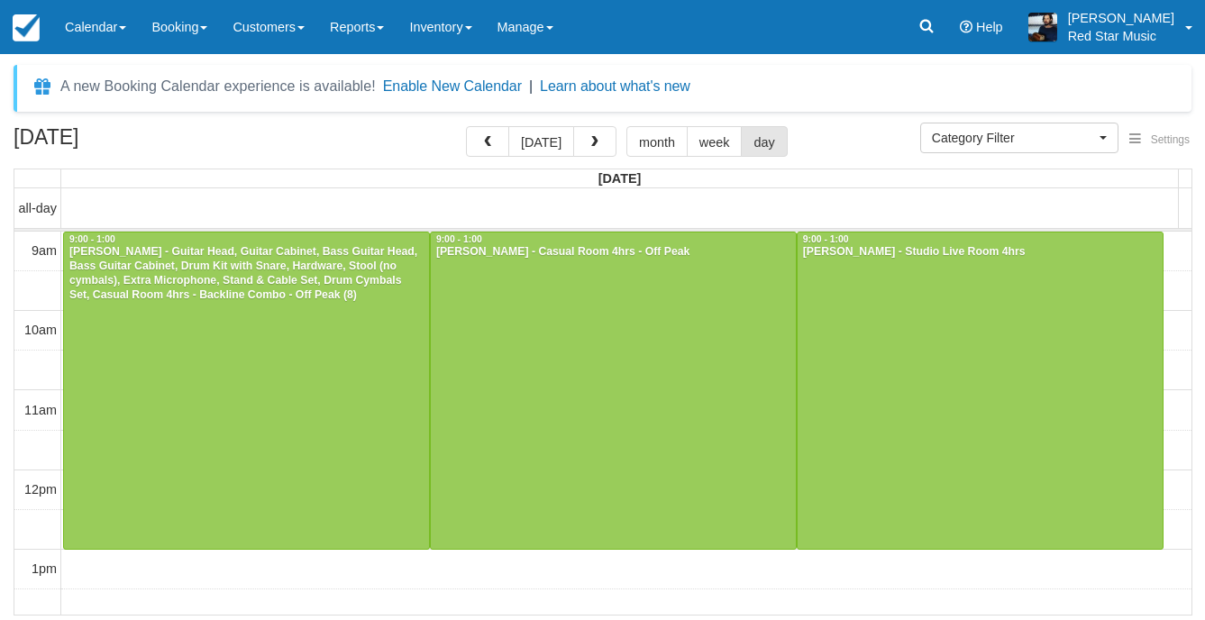
select select
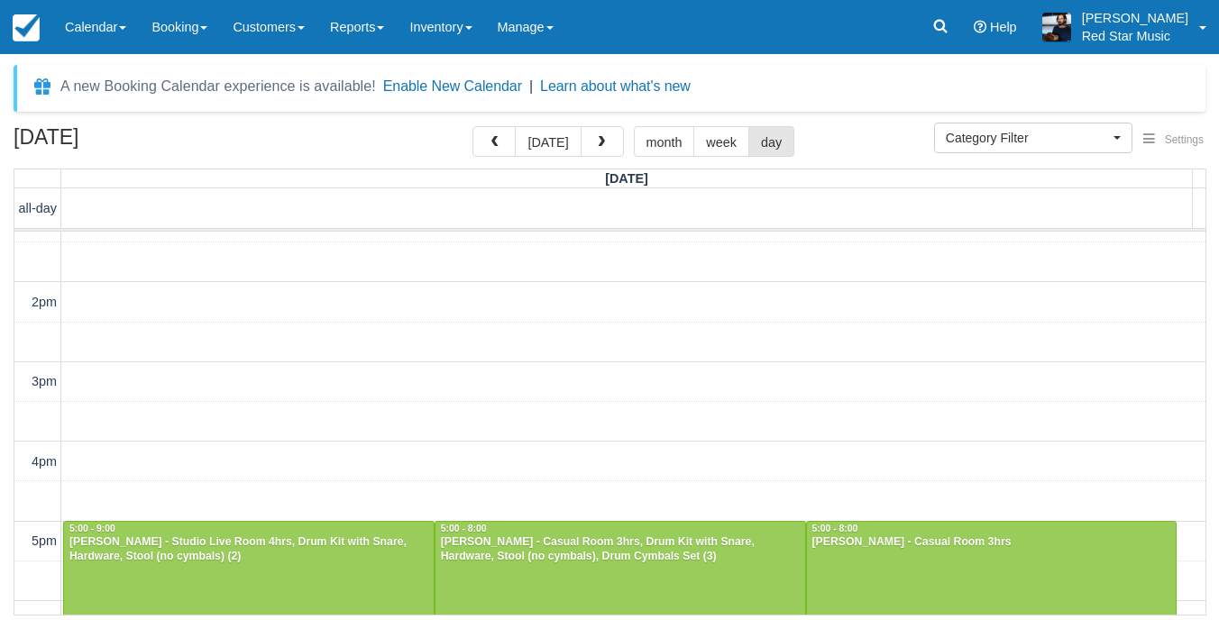
scroll to position [541, 0]
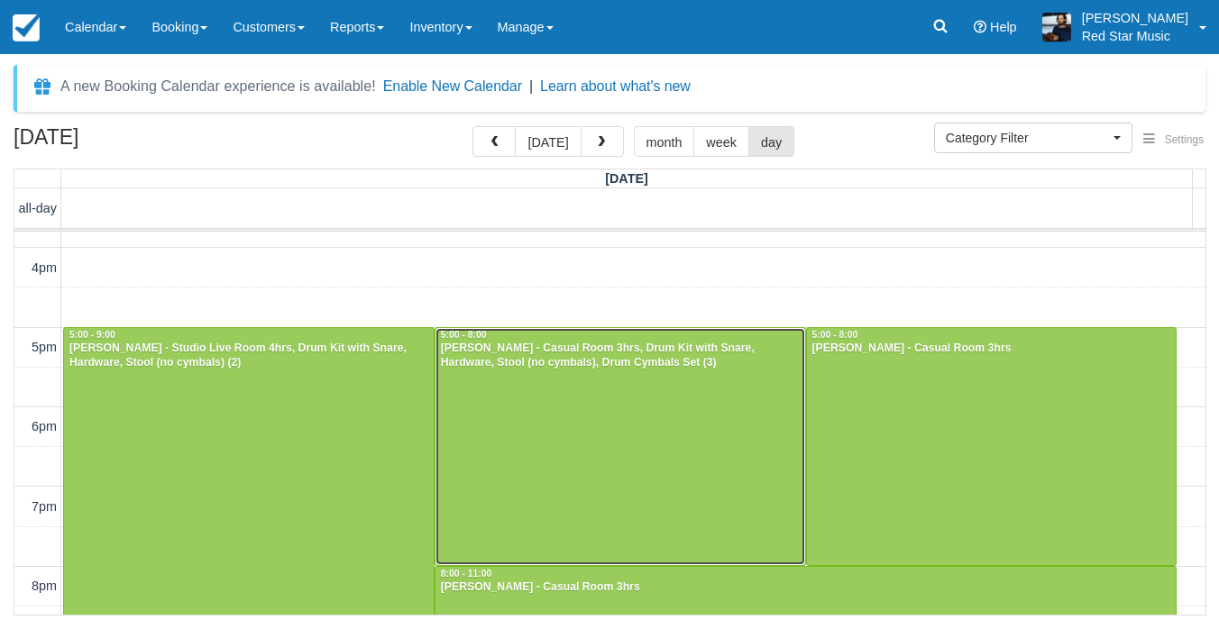
click at [753, 412] on div at bounding box center [620, 446] width 370 height 237
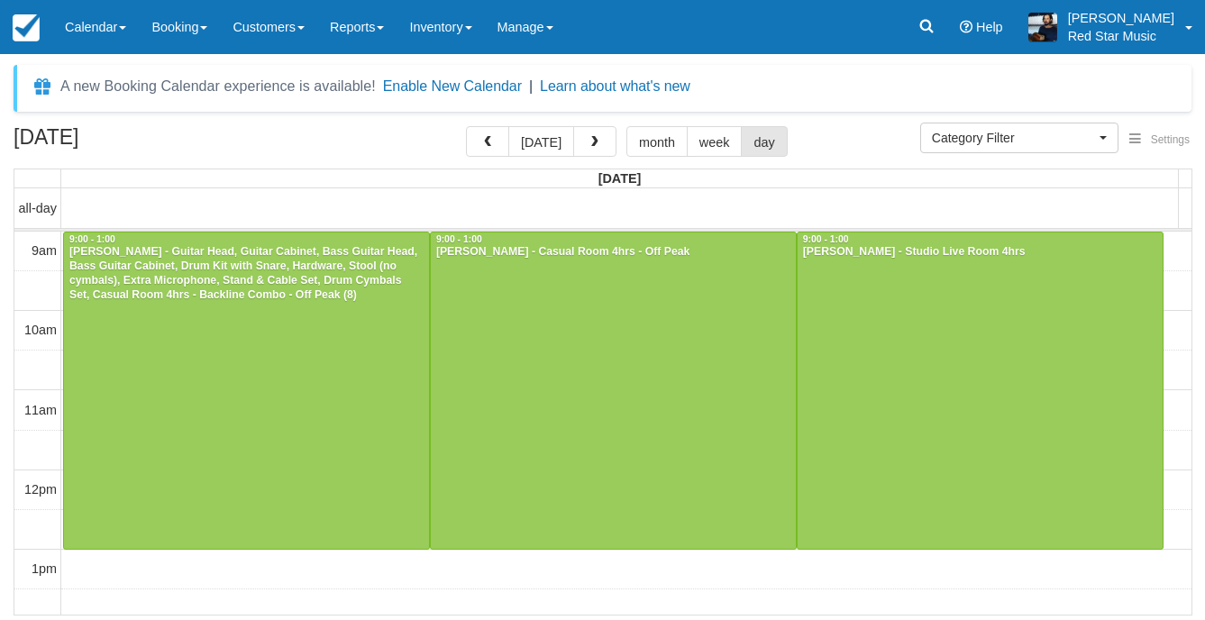
select select
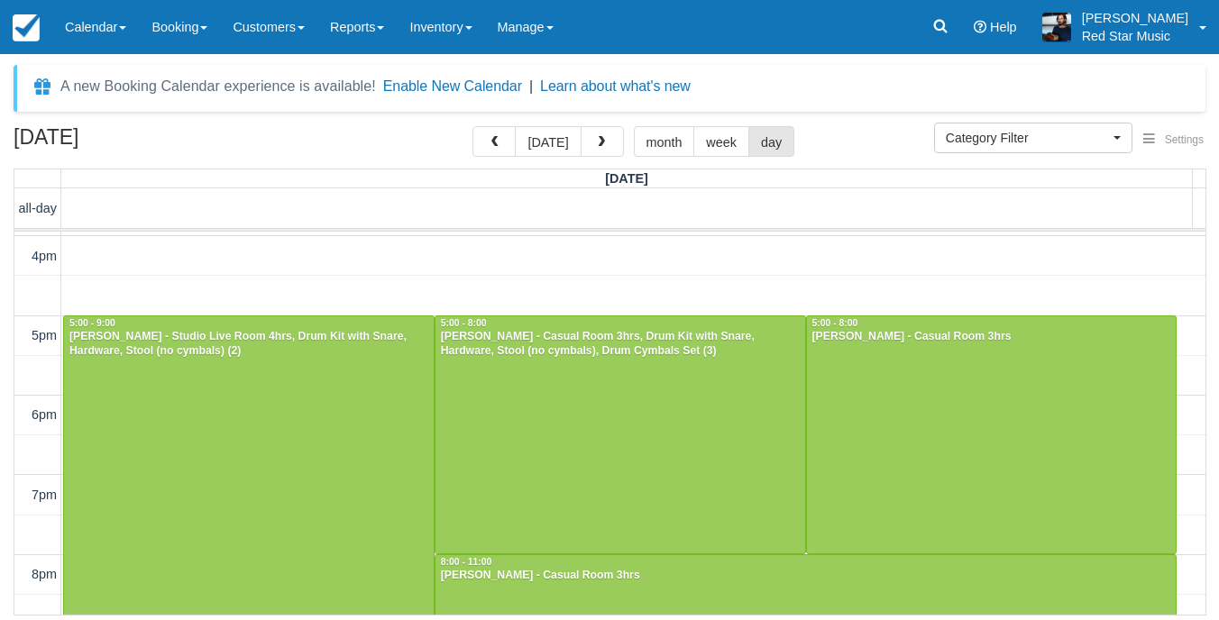
scroll to position [551, 0]
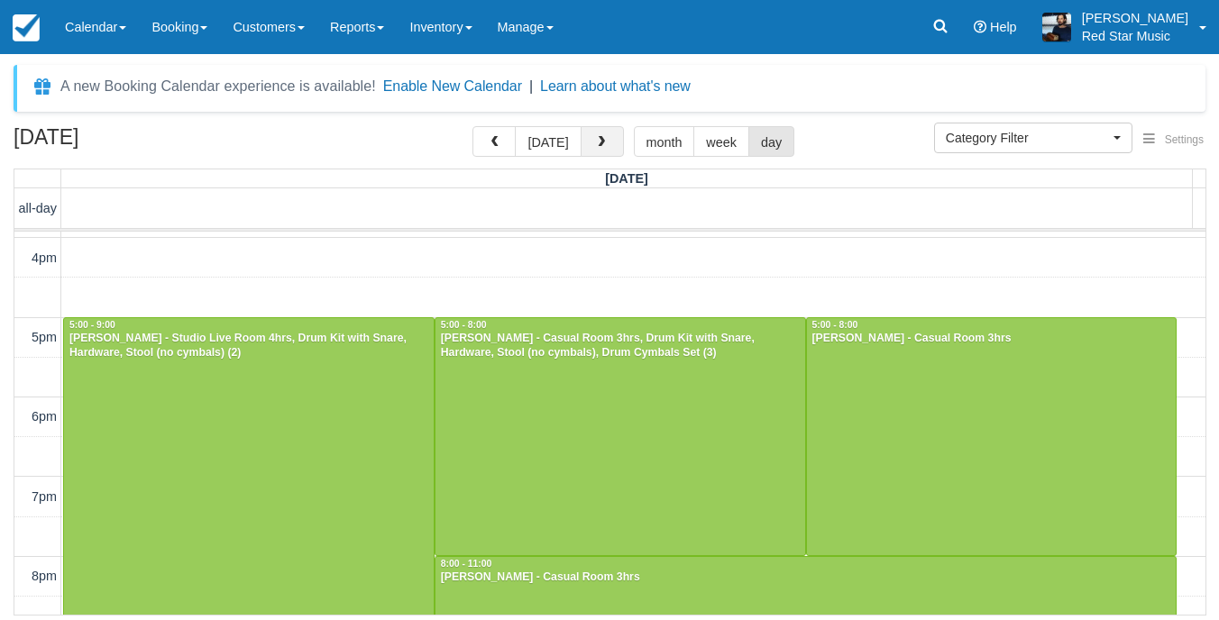
click at [589, 129] on button "button" at bounding box center [601, 141] width 43 height 31
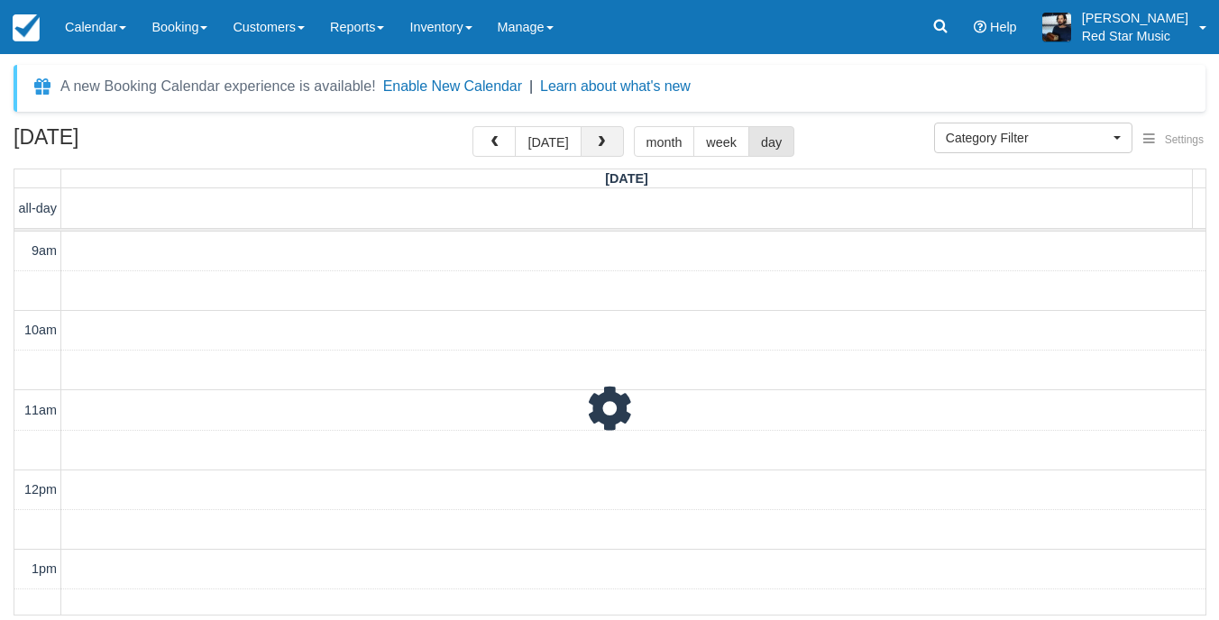
scroll to position [717, 0]
click at [547, 134] on button "[DATE]" at bounding box center [548, 141] width 66 height 31
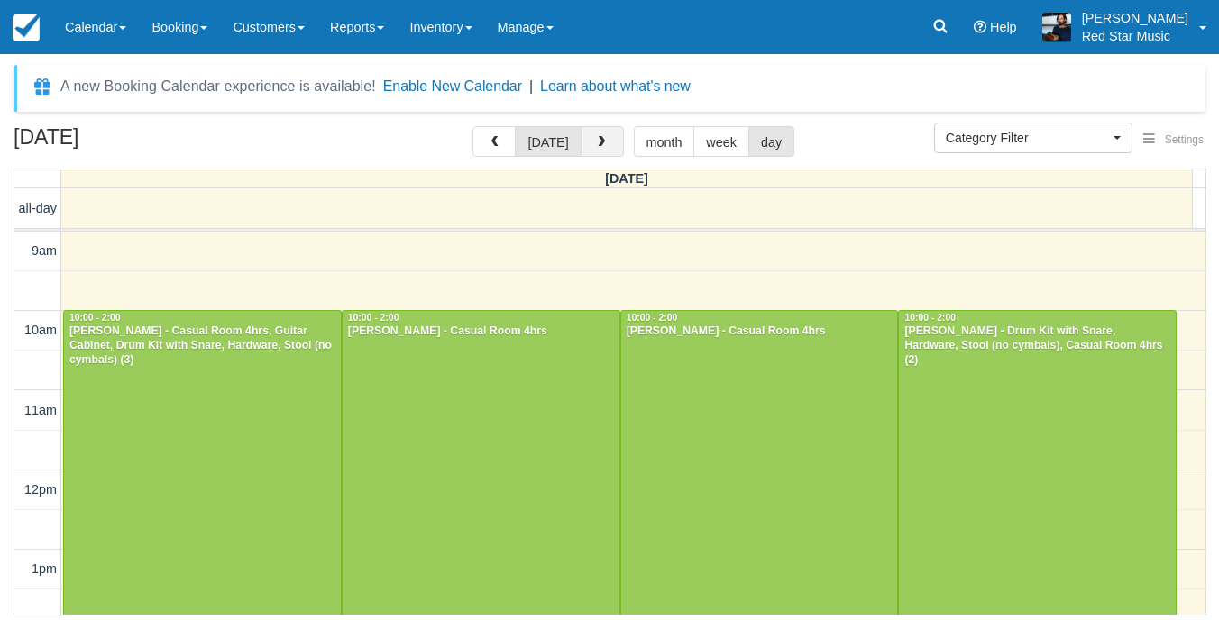
scroll to position [652, 0]
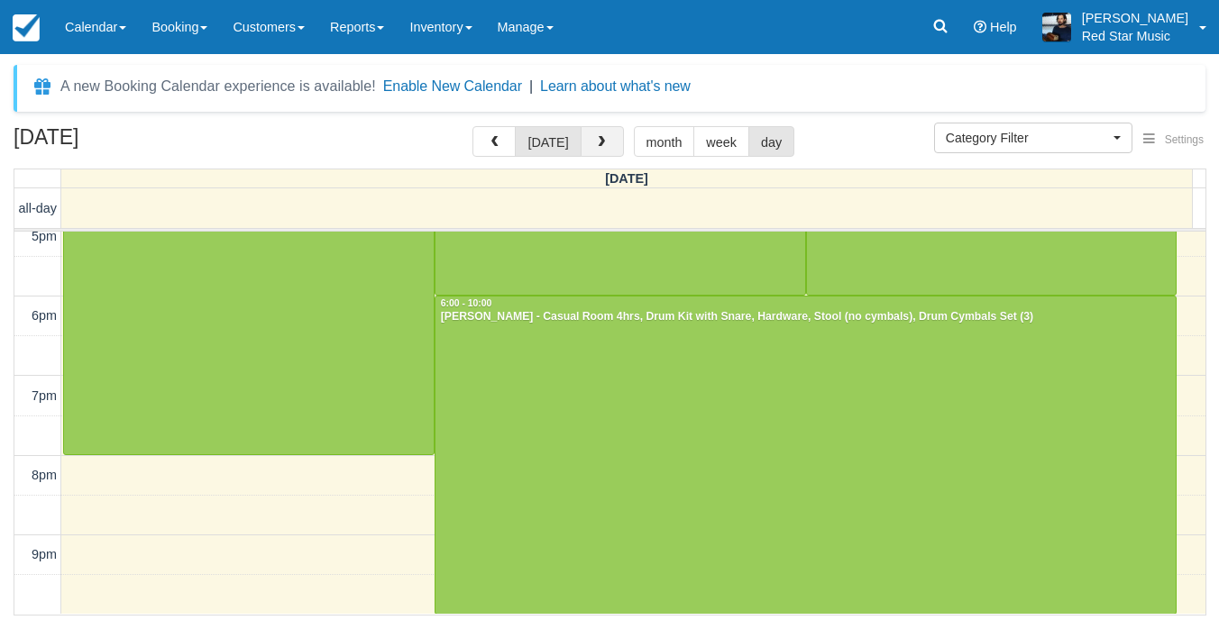
click at [595, 139] on span "button" at bounding box center [601, 142] width 13 height 13
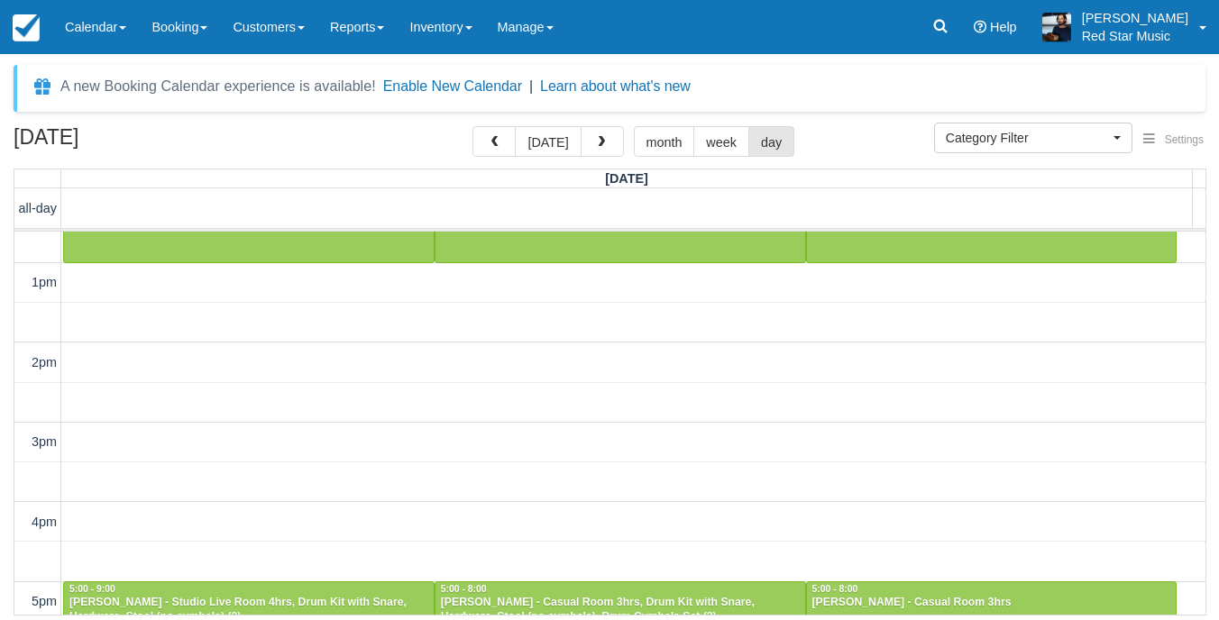
scroll to position [270, 0]
